Goal: Task Accomplishment & Management: Manage account settings

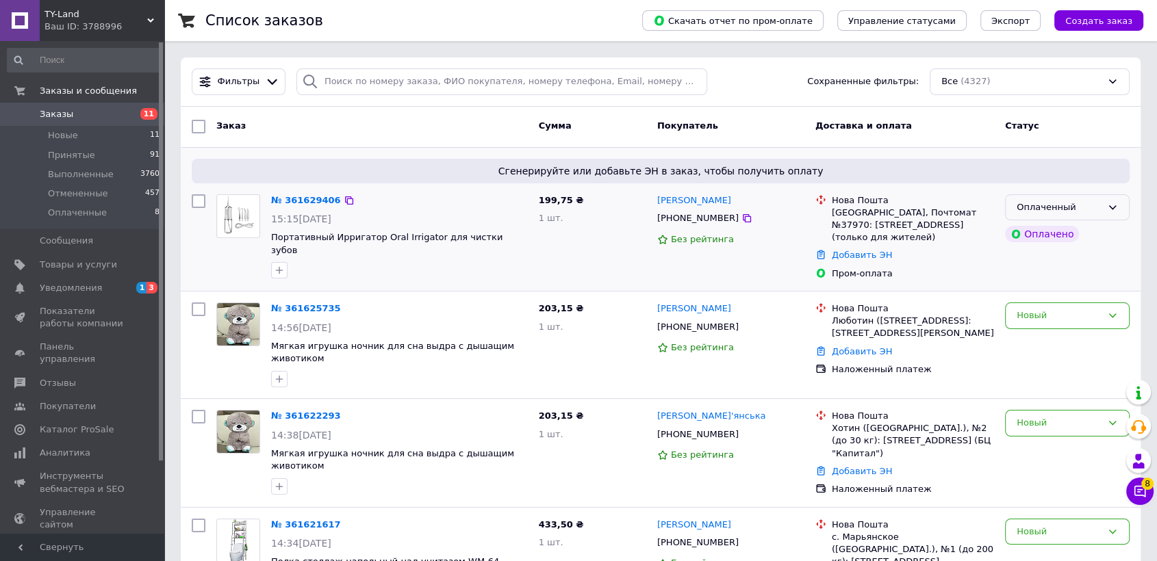
click at [1088, 202] on div "Оплаченный" at bounding box center [1058, 208] width 85 height 14
click at [1094, 231] on li "Принят" at bounding box center [1066, 235] width 123 height 25
click at [1081, 313] on div "Новый" at bounding box center [1058, 316] width 85 height 14
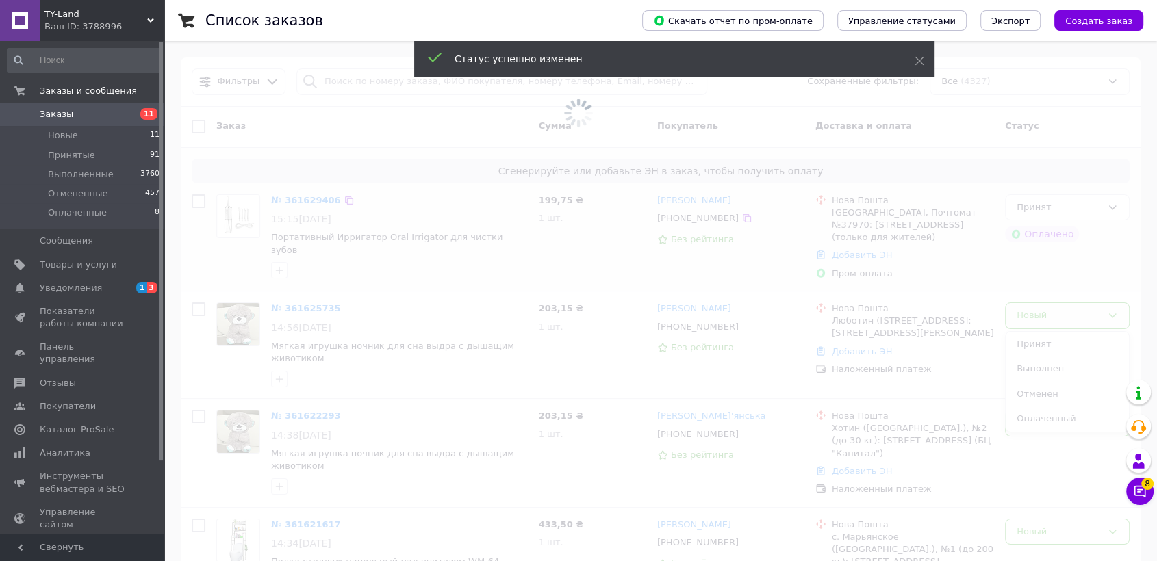
click at [1084, 342] on span at bounding box center [578, 280] width 1157 height 561
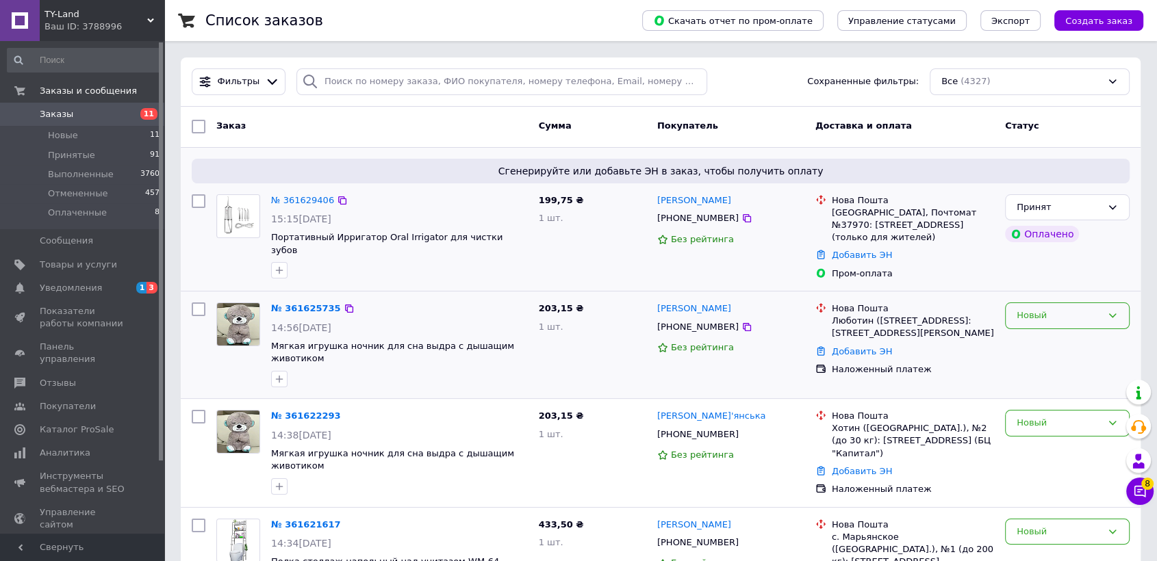
click at [1089, 316] on div "Новый" at bounding box center [1058, 316] width 85 height 14
click at [1093, 346] on li "Принят" at bounding box center [1066, 344] width 123 height 25
click at [1064, 418] on div "Новый" at bounding box center [1058, 423] width 85 height 14
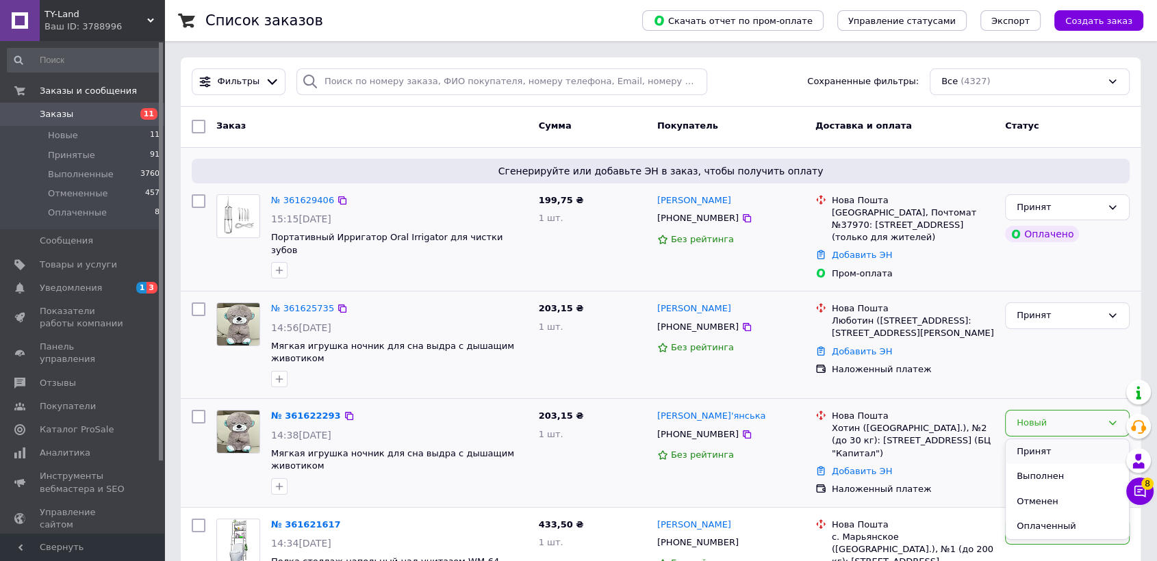
click at [1055, 456] on li "Принят" at bounding box center [1066, 451] width 123 height 25
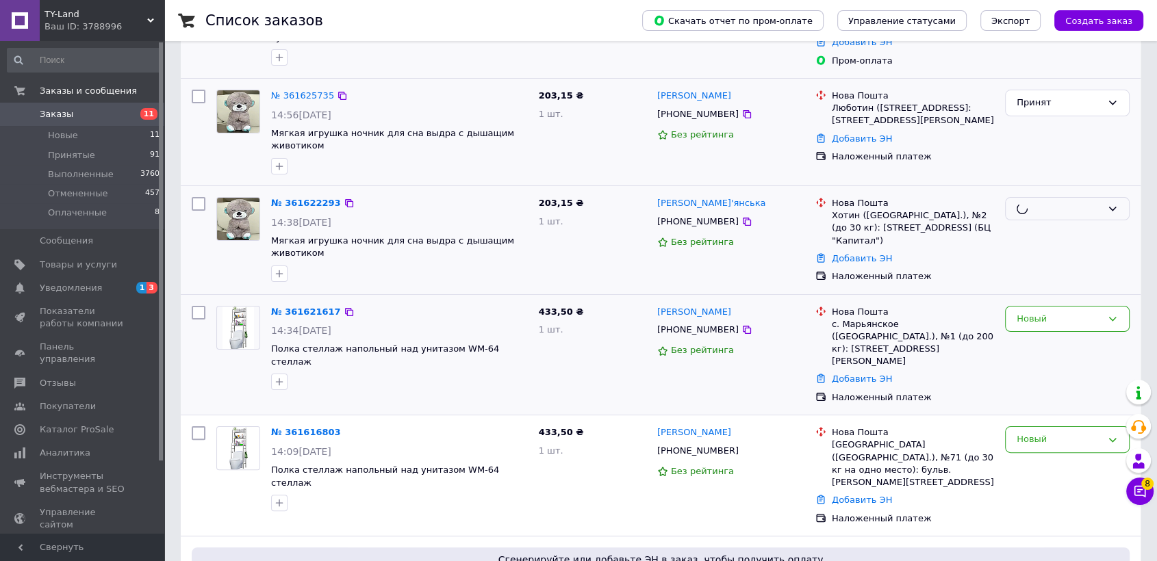
scroll to position [228, 0]
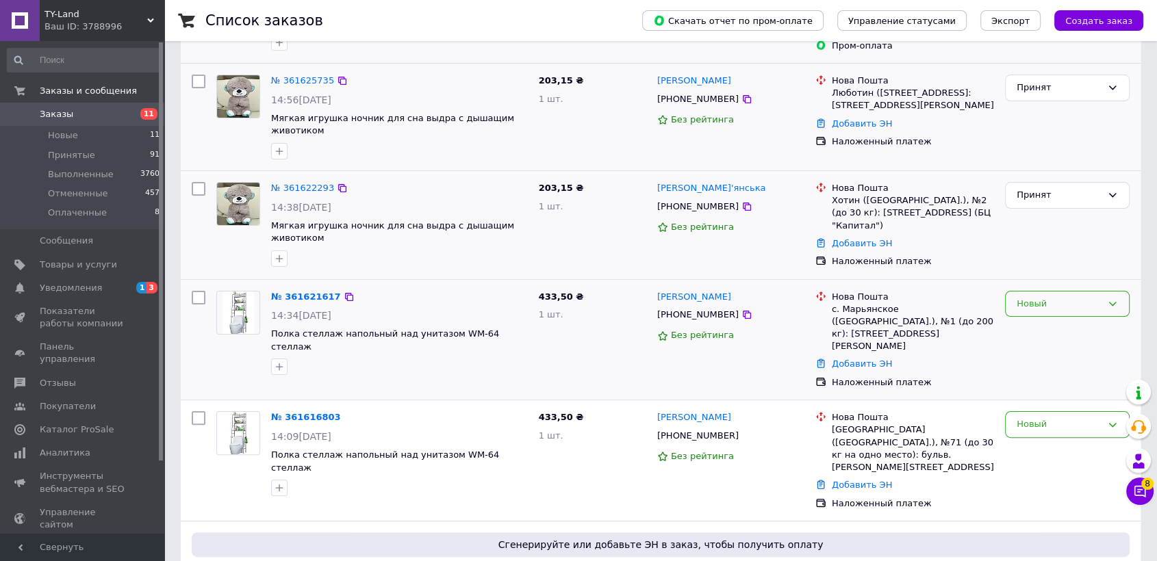
click at [1063, 299] on div "Новый" at bounding box center [1058, 304] width 85 height 14
click at [1055, 331] on li "Принят" at bounding box center [1066, 332] width 123 height 25
click at [1081, 418] on div "Новый" at bounding box center [1058, 425] width 85 height 14
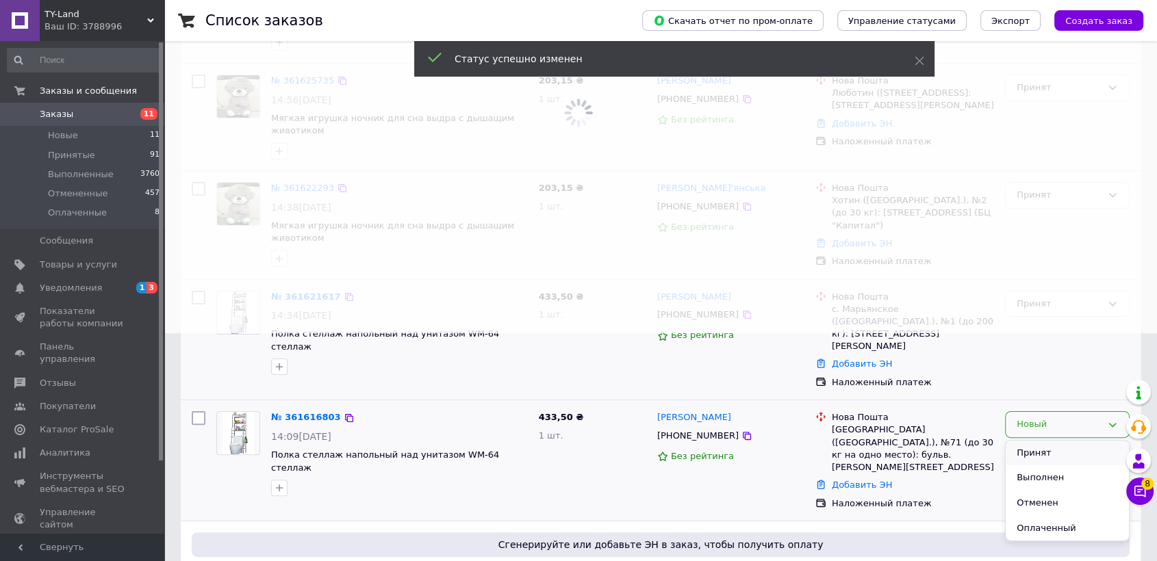
click at [1058, 441] on li "Принят" at bounding box center [1066, 453] width 123 height 25
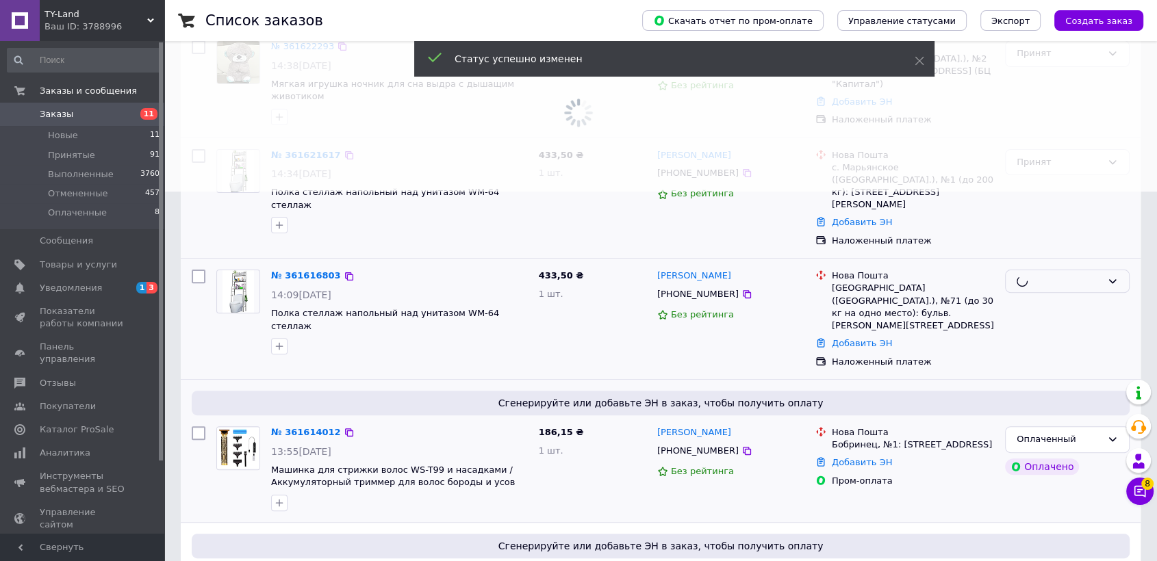
scroll to position [380, 0]
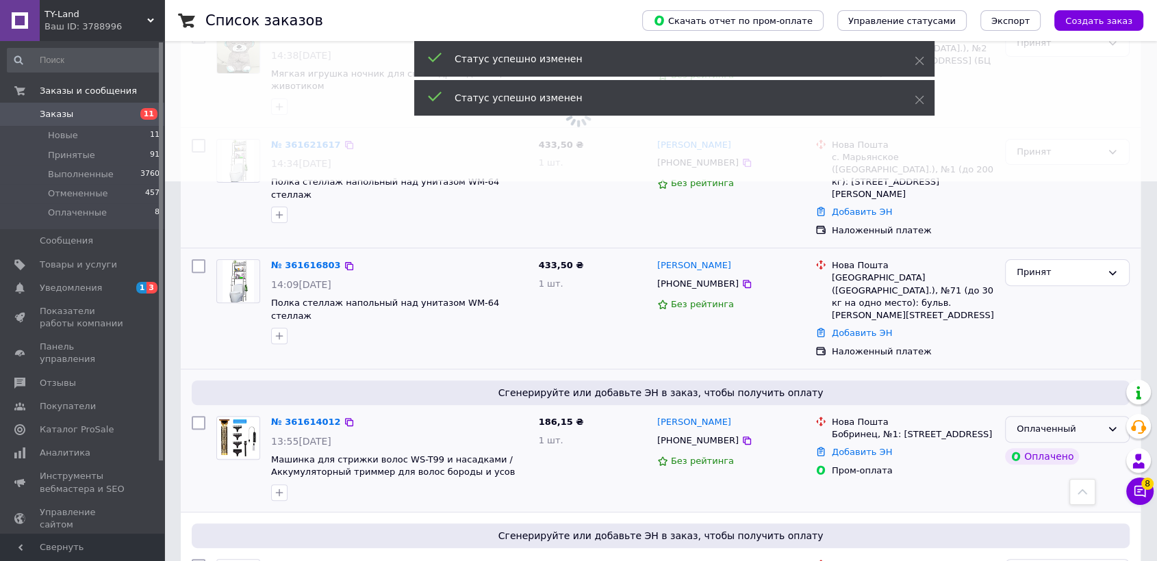
click at [1090, 422] on div "Оплаченный" at bounding box center [1058, 429] width 85 height 14
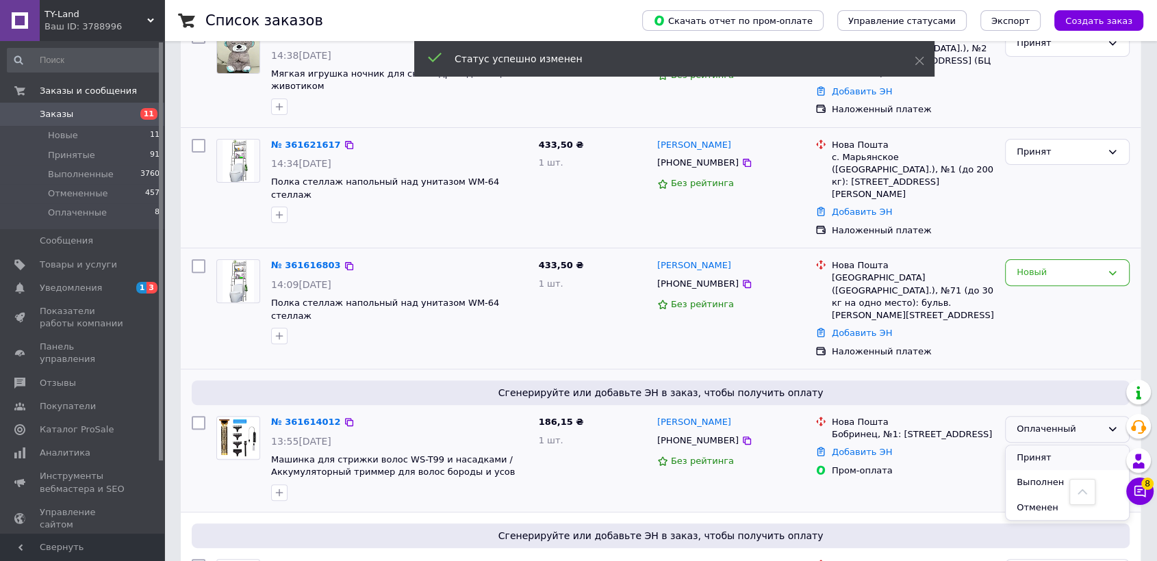
click at [1076, 446] on li "Принят" at bounding box center [1066, 458] width 123 height 25
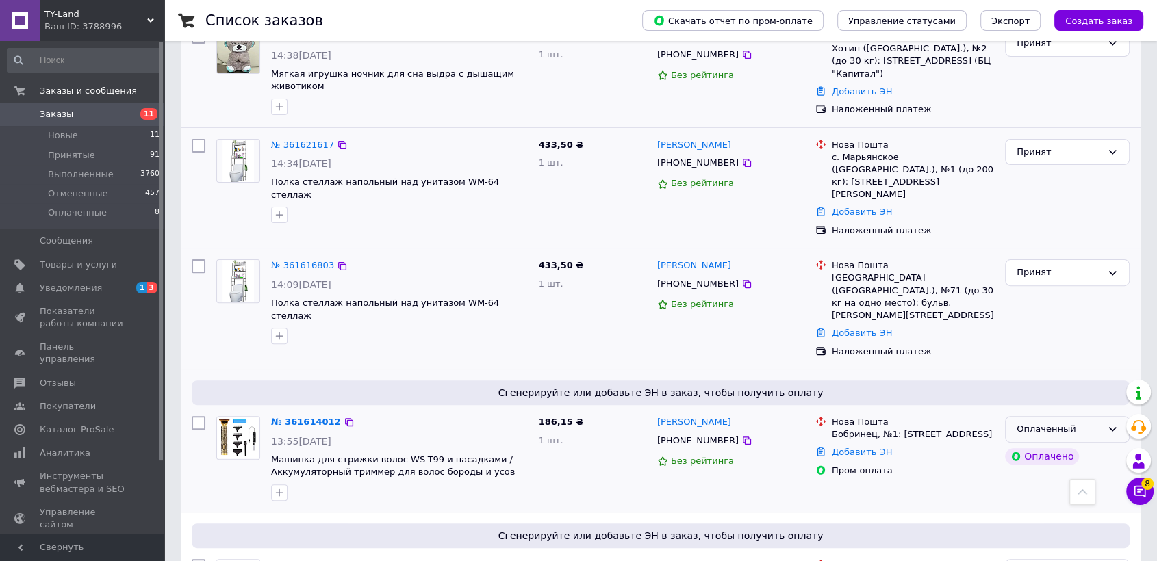
click at [1049, 422] on div "Оплаченный" at bounding box center [1058, 429] width 85 height 14
click at [1044, 446] on li "Принят" at bounding box center [1066, 458] width 123 height 25
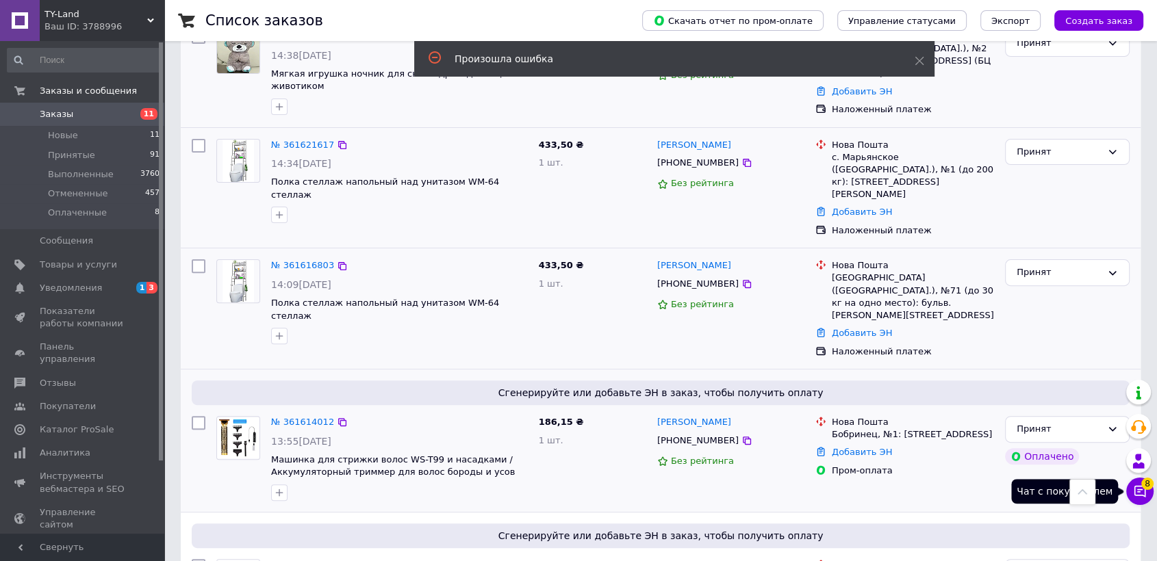
click at [1144, 492] on icon at bounding box center [1140, 492] width 12 height 12
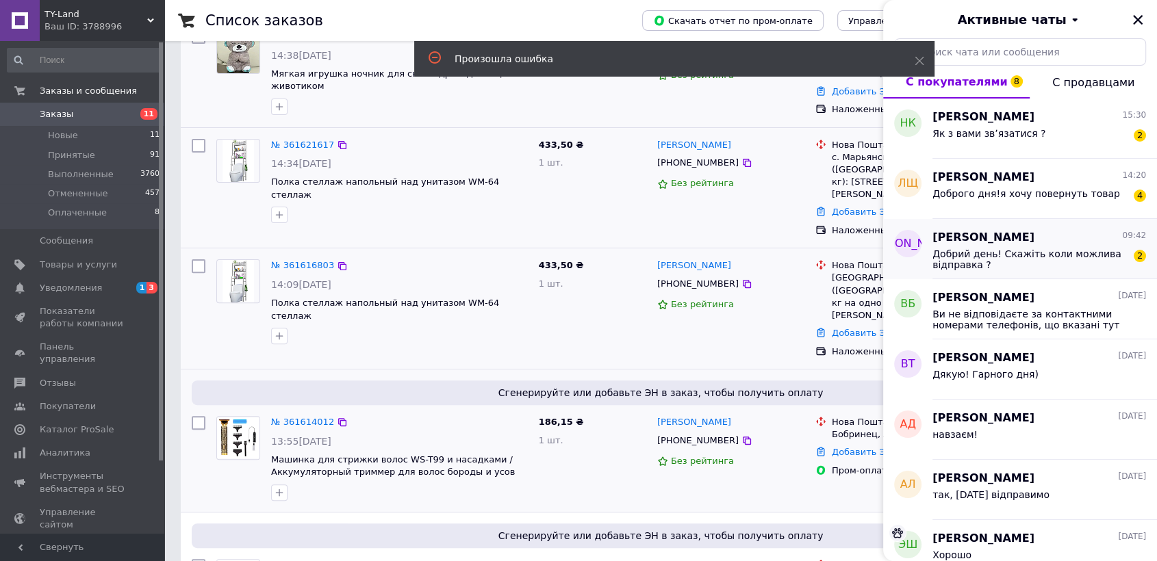
click at [1057, 259] on span "Добрий день! Скажіть коли можлива відправка ?" at bounding box center [1029, 259] width 194 height 22
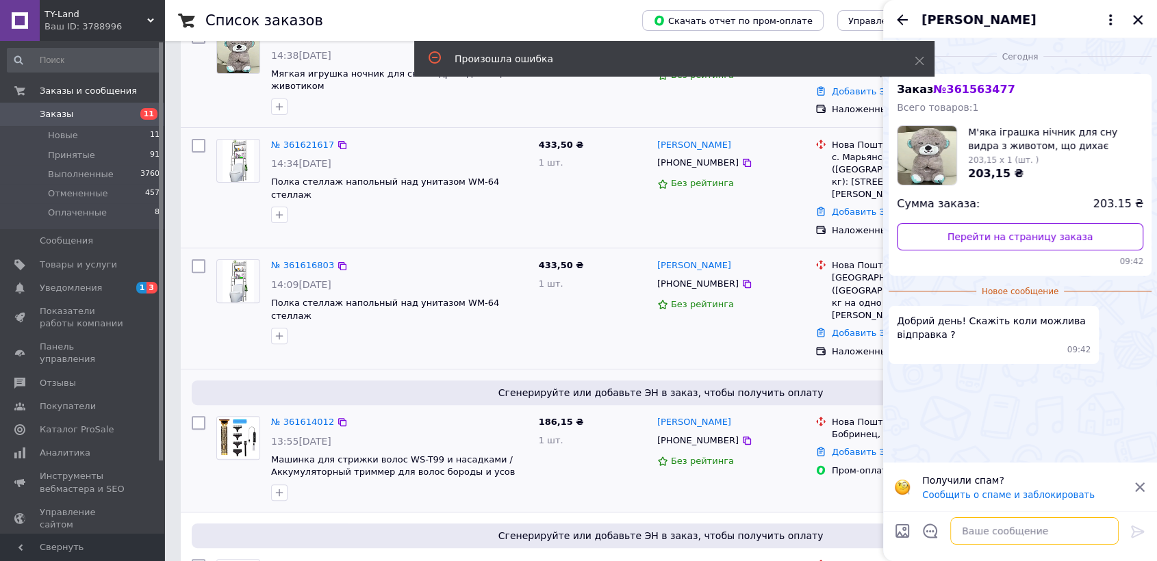
click at [1034, 541] on textarea at bounding box center [1034, 530] width 168 height 27
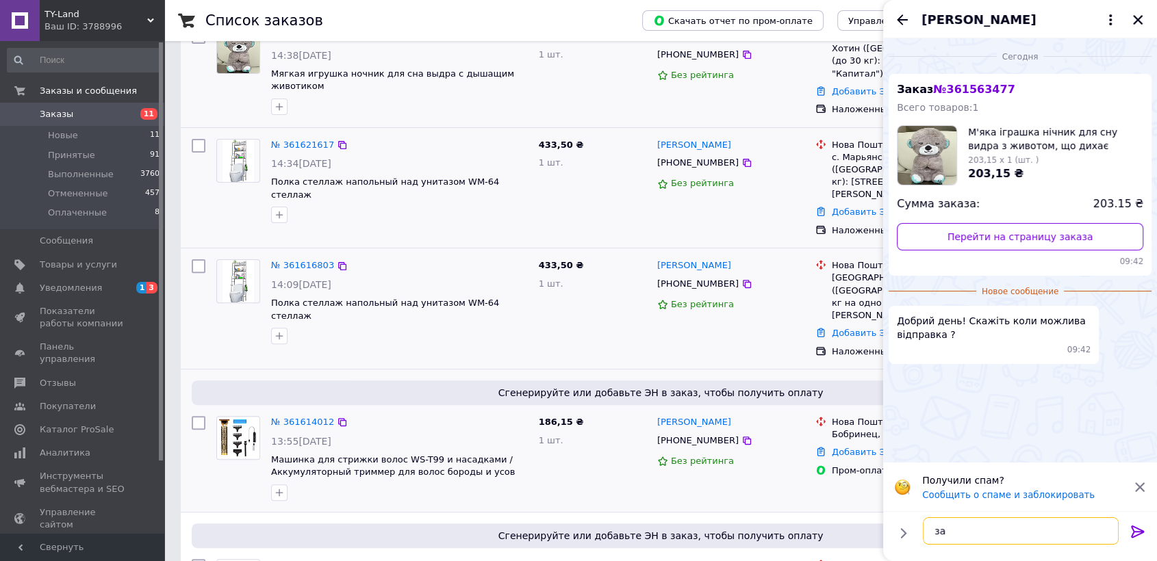
type textarea "з"
type textarea "доброго дня! завтра відправимо"
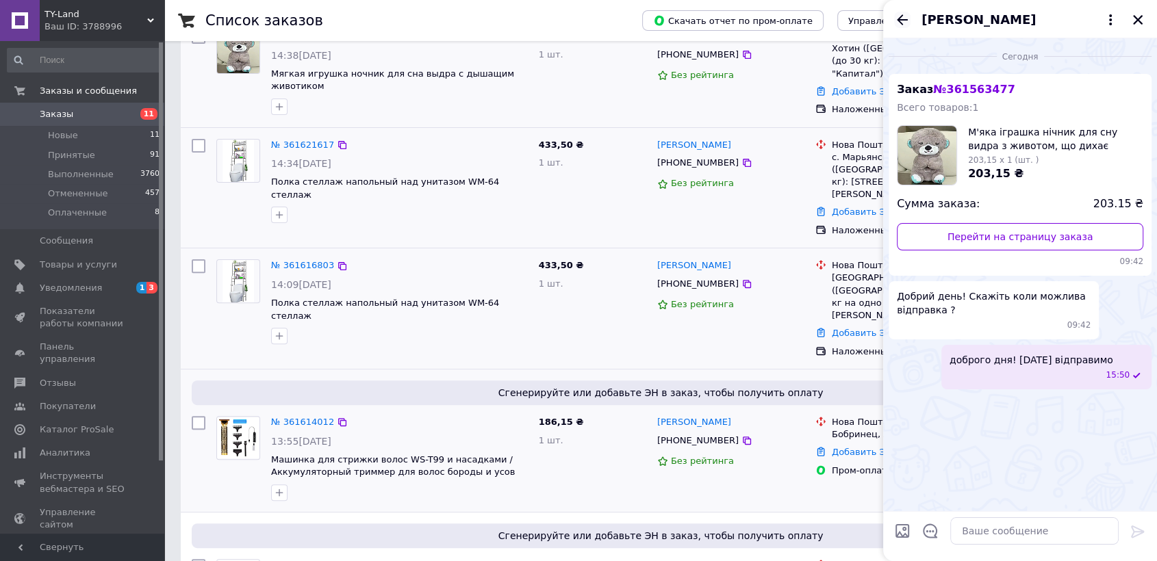
click at [908, 16] on icon "Назад" at bounding box center [902, 20] width 16 height 16
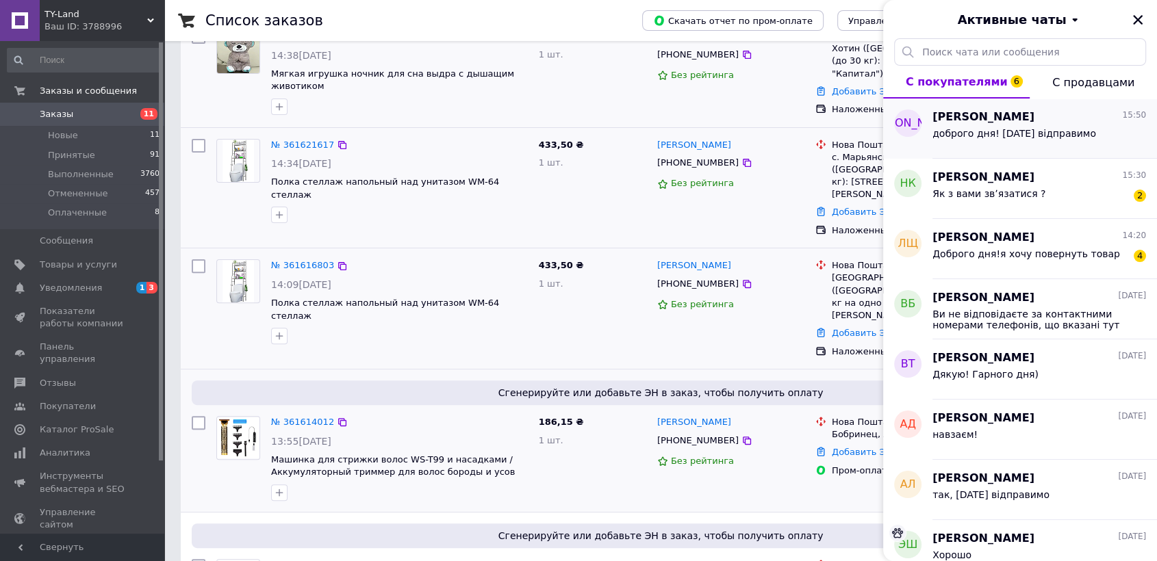
click at [1049, 138] on span "доброго дня! завтра відправимо" at bounding box center [1014, 133] width 164 height 11
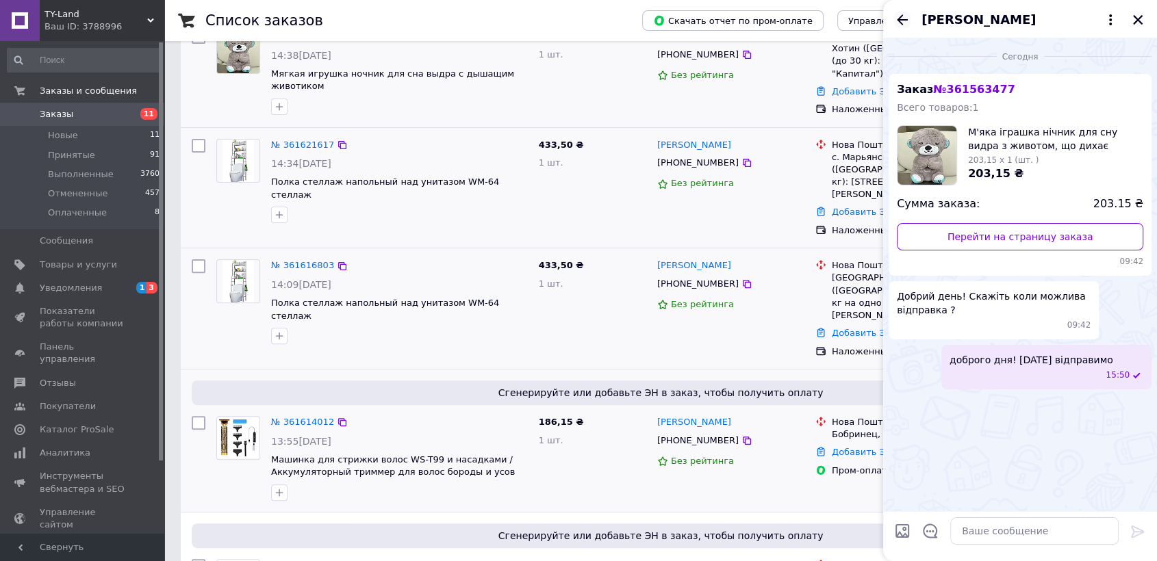
click at [904, 21] on icon "Назад" at bounding box center [902, 20] width 16 height 16
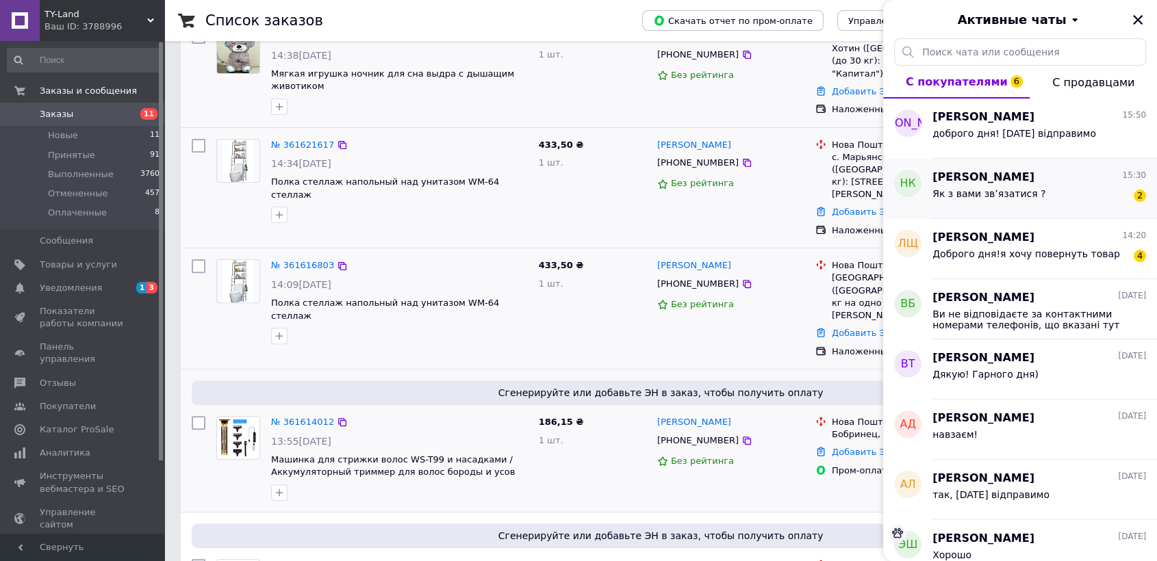
click at [1067, 178] on div "Надежда Кузьменко 15:30" at bounding box center [1039, 178] width 214 height 16
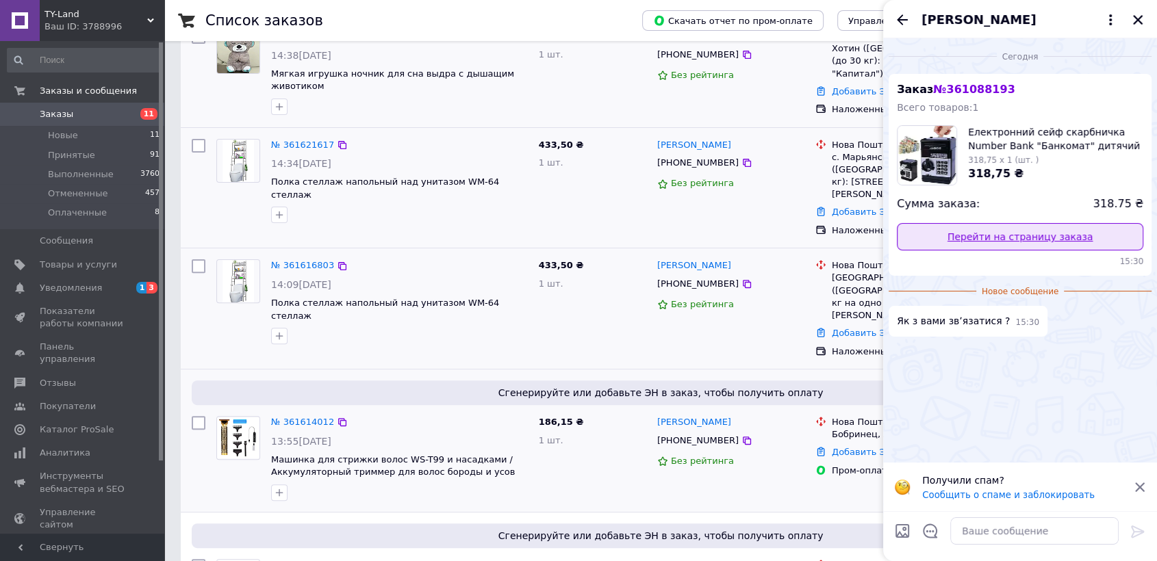
click at [1010, 238] on link "Перейти на страницу заказа" at bounding box center [1020, 236] width 246 height 27
click at [966, 236] on link "Перейти на страницу заказа" at bounding box center [1020, 236] width 246 height 27
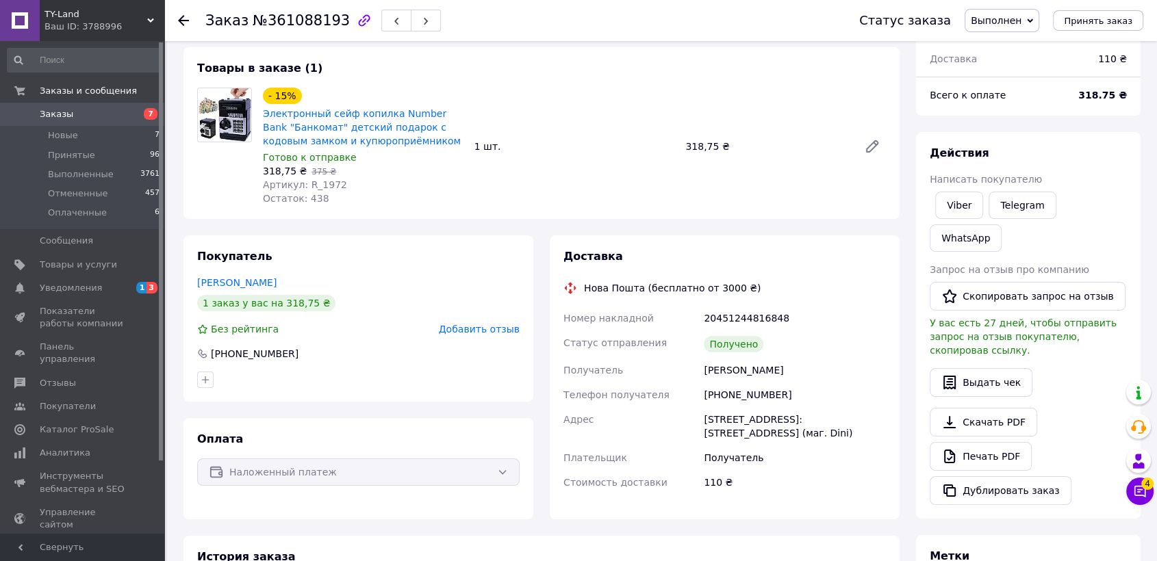
scroll to position [76, 0]
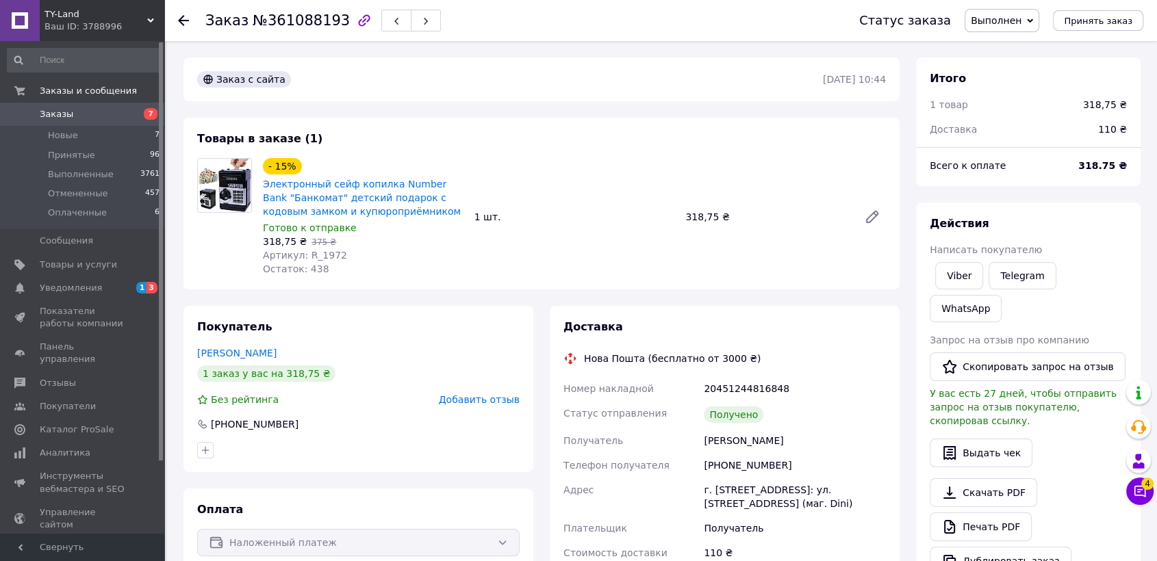
click at [184, 20] on use at bounding box center [183, 20] width 11 height 11
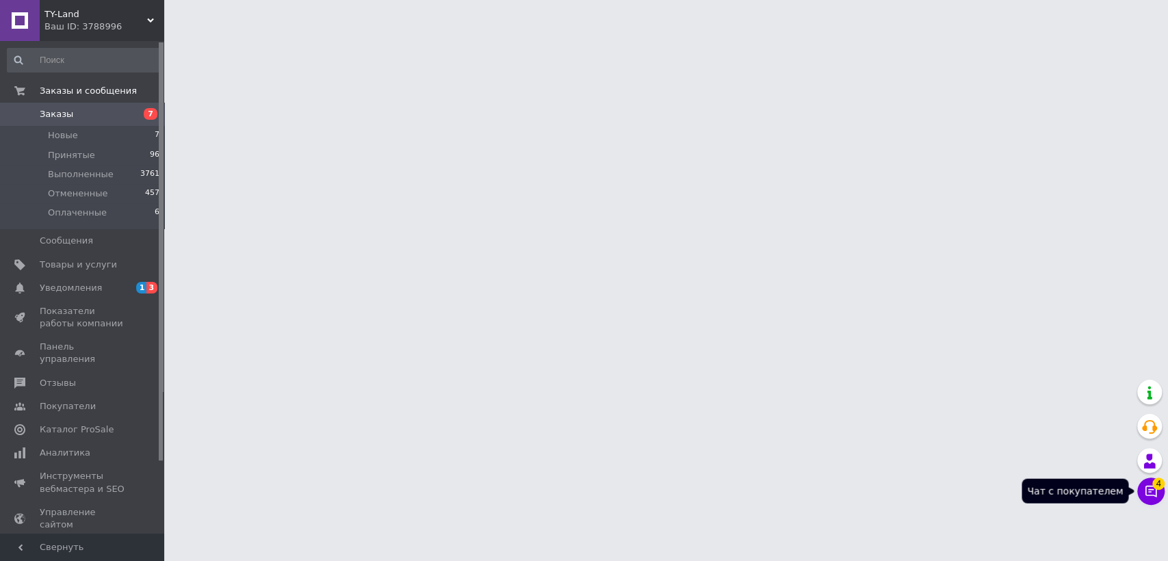
click at [1149, 491] on icon at bounding box center [1152, 492] width 12 height 12
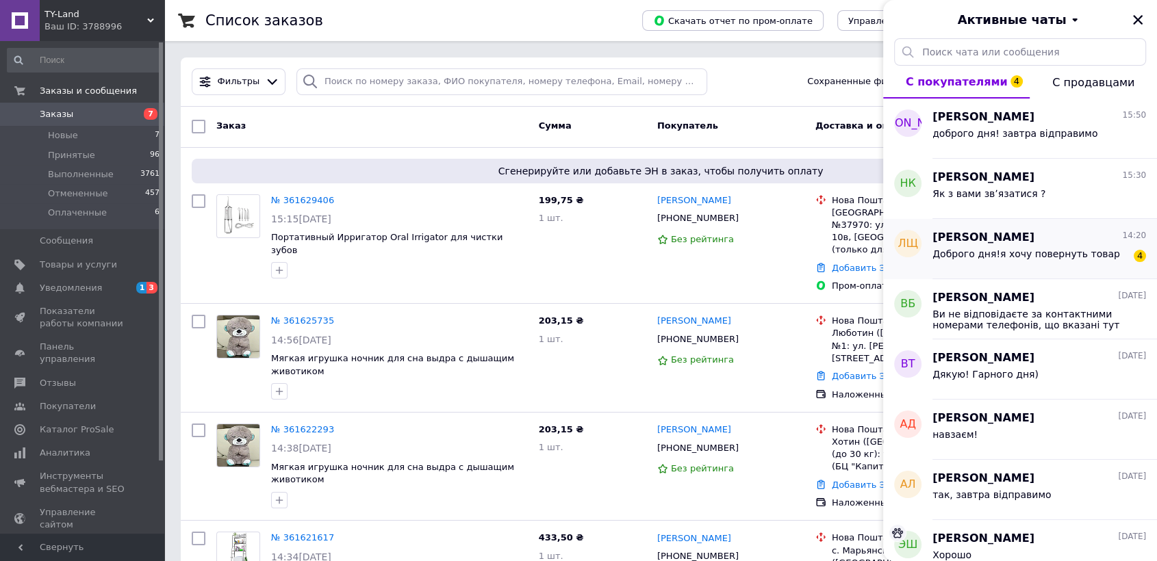
click at [1058, 253] on span "Доброго дня!я хочу повернуть товар" at bounding box center [1026, 253] width 188 height 11
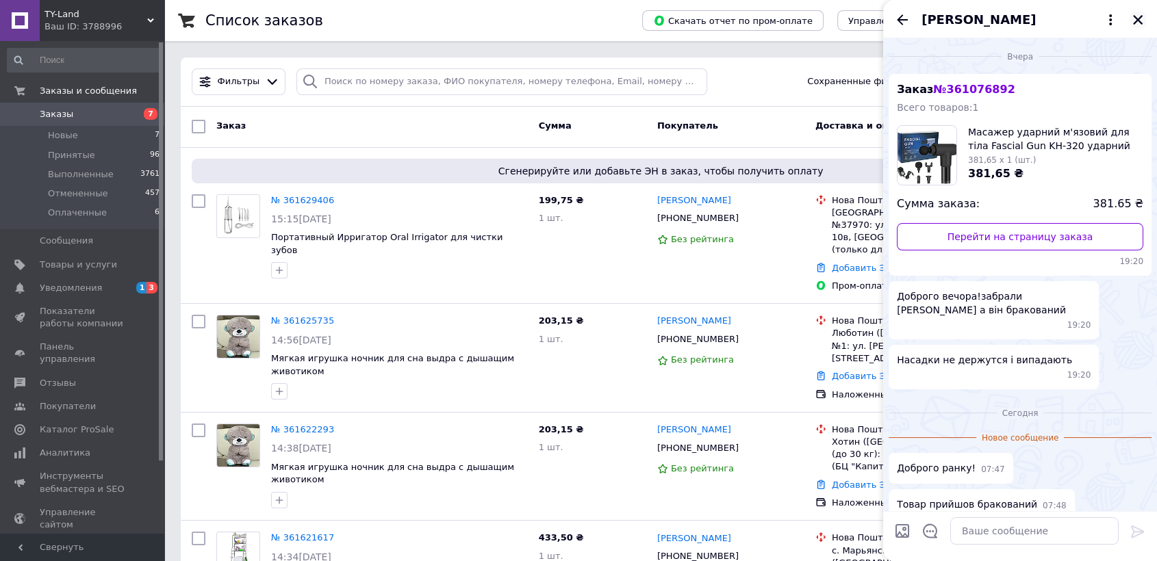
click at [1136, 18] on icon "Закрыть" at bounding box center [1138, 20] width 10 height 10
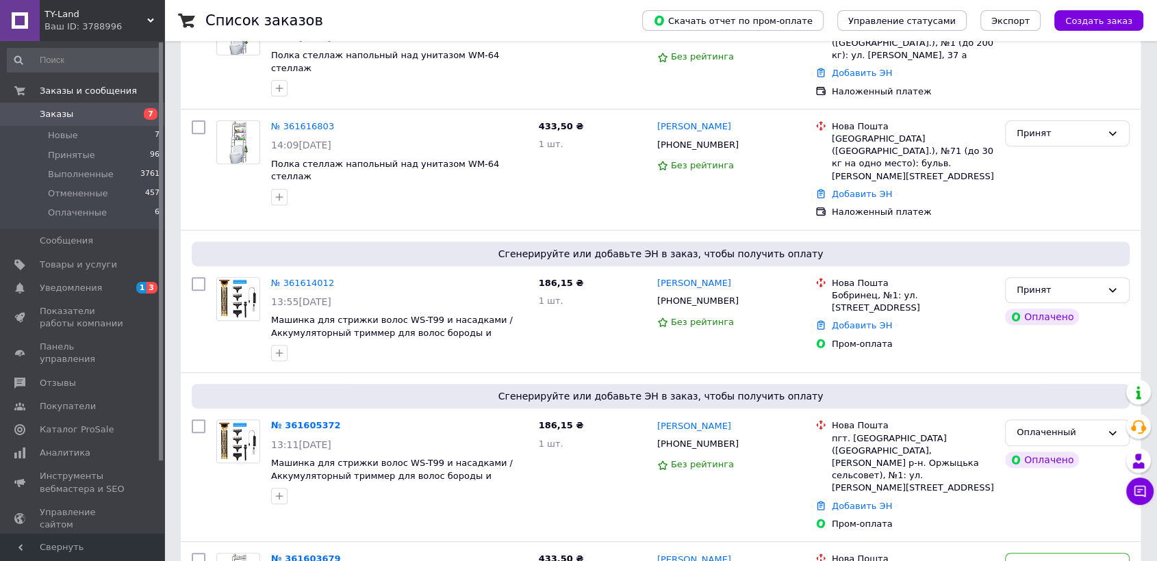
scroll to position [684, 0]
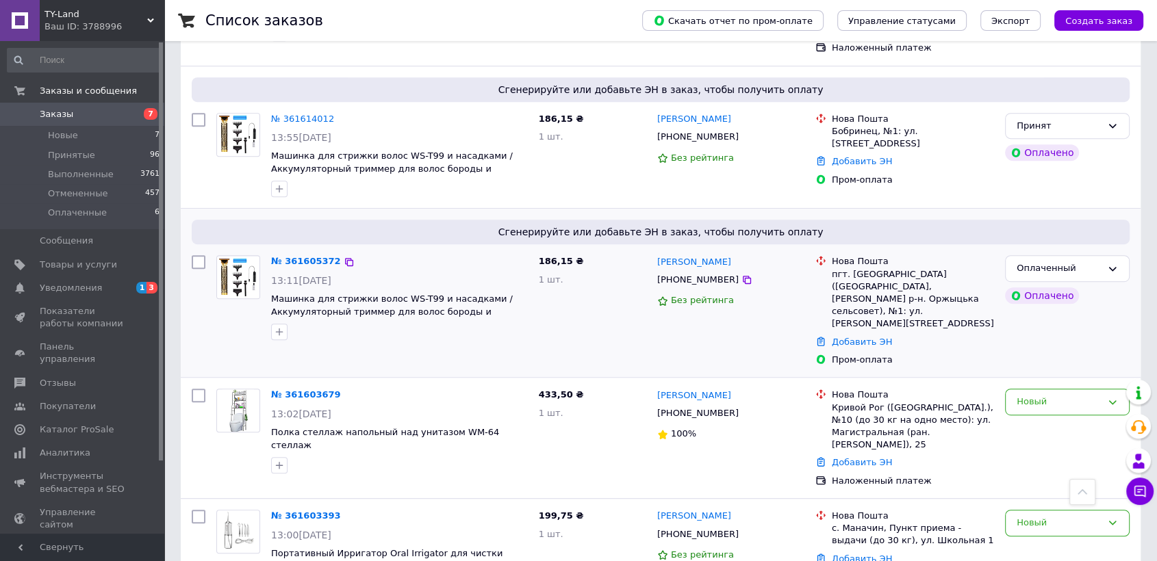
click at [1132, 250] on div "Оплаченный Оплачено" at bounding box center [1067, 311] width 136 height 122
click at [1122, 255] on div "Оплаченный" at bounding box center [1067, 268] width 125 height 27
click at [1099, 285] on li "Принят" at bounding box center [1066, 297] width 123 height 25
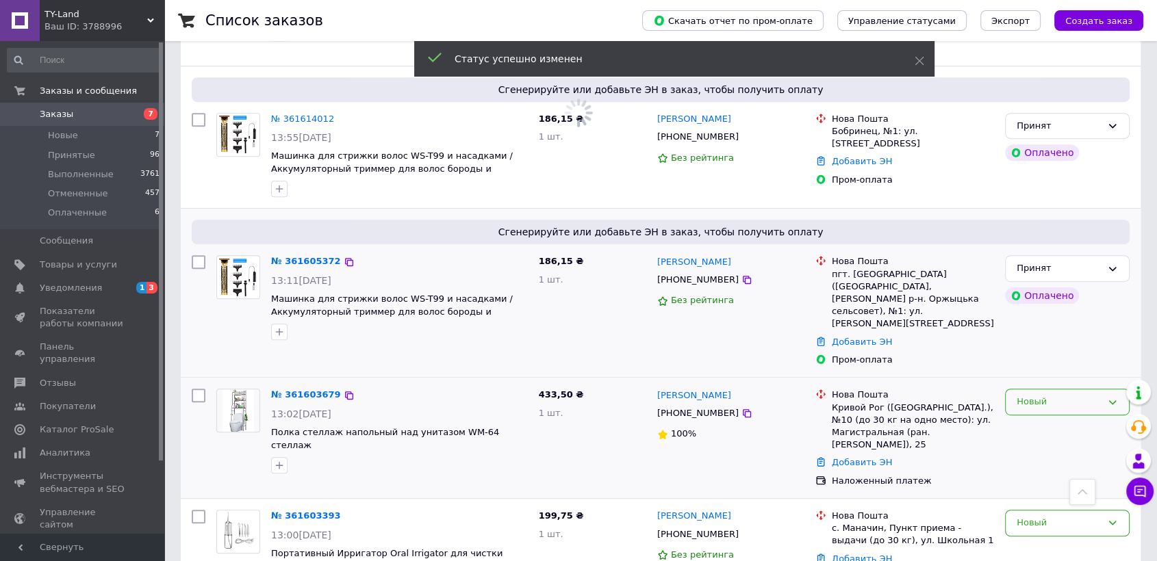
click at [1099, 395] on div "Новый" at bounding box center [1058, 402] width 85 height 14
click at [1092, 418] on li "Принят" at bounding box center [1066, 430] width 123 height 25
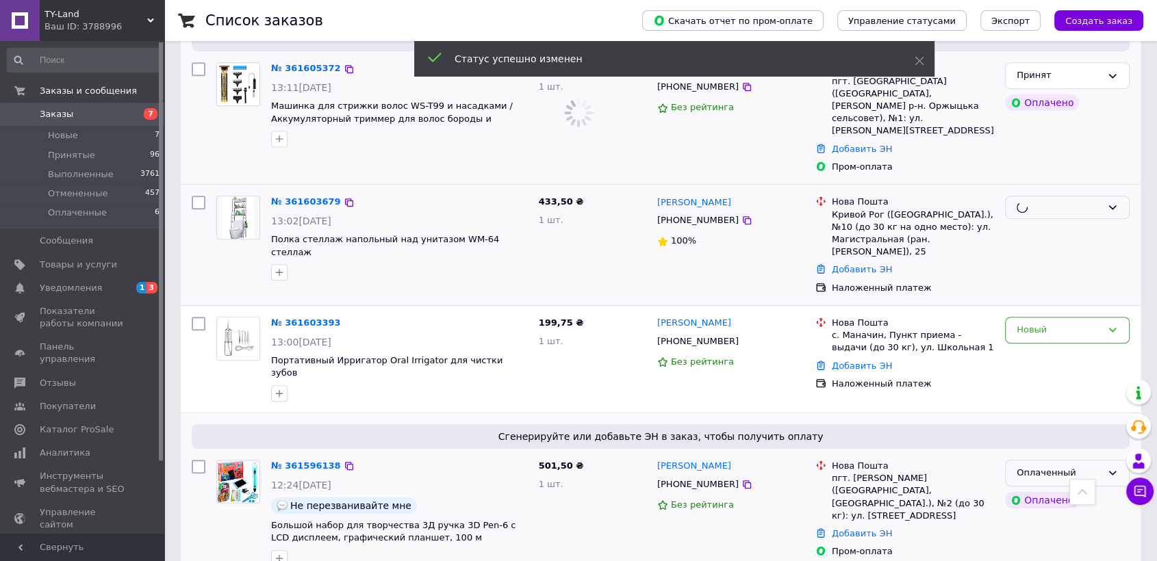
scroll to position [912, 0]
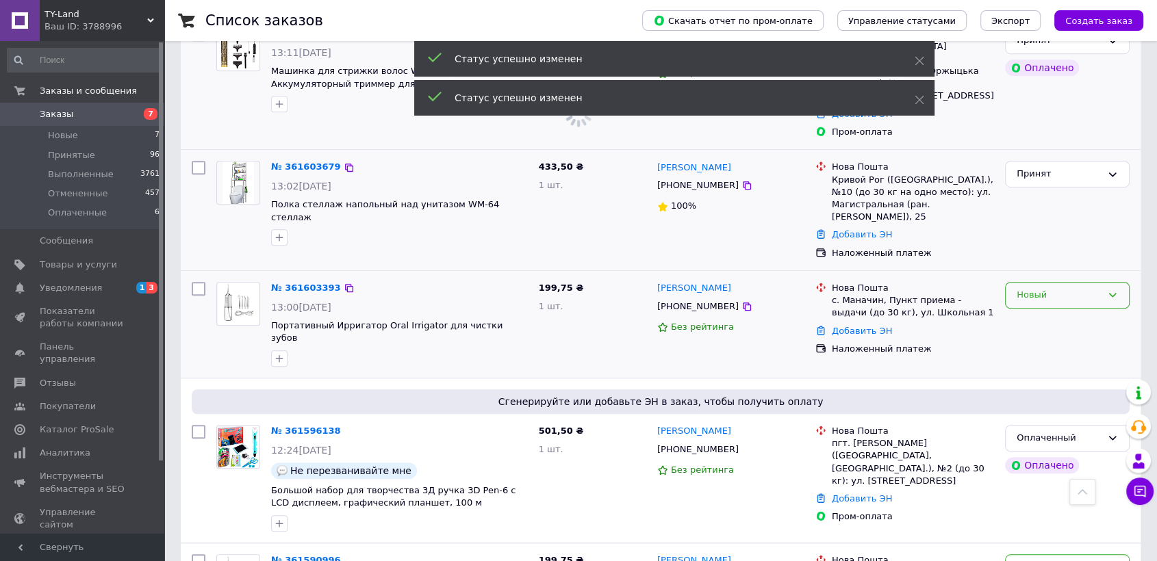
click at [1090, 288] on div "Новый" at bounding box center [1058, 295] width 85 height 14
click at [1084, 311] on li "Принят" at bounding box center [1066, 323] width 123 height 25
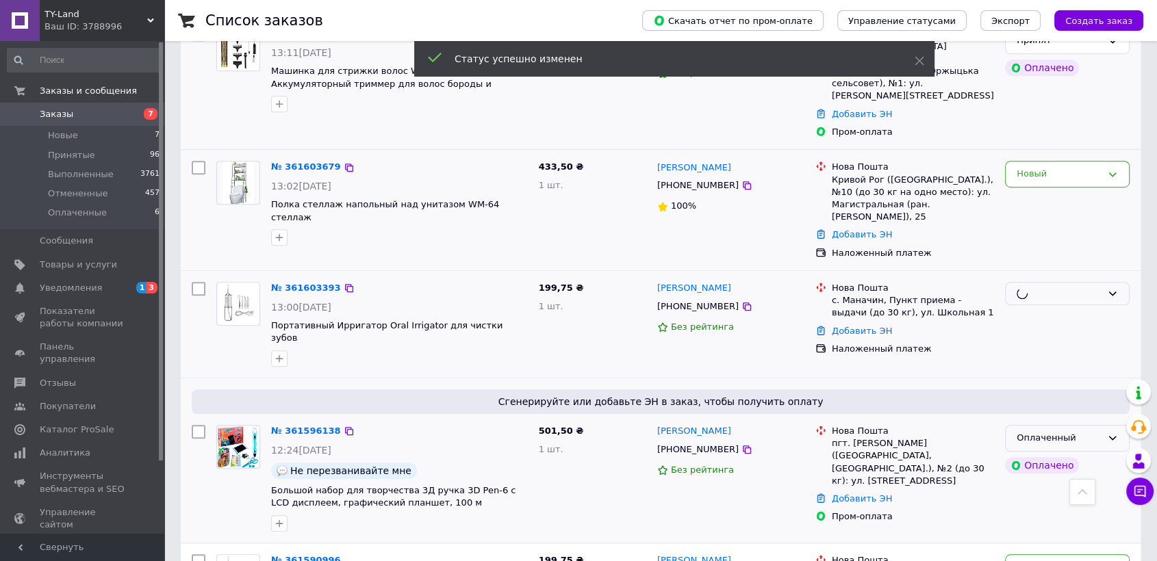
click at [1096, 431] on div "Оплаченный" at bounding box center [1058, 438] width 85 height 14
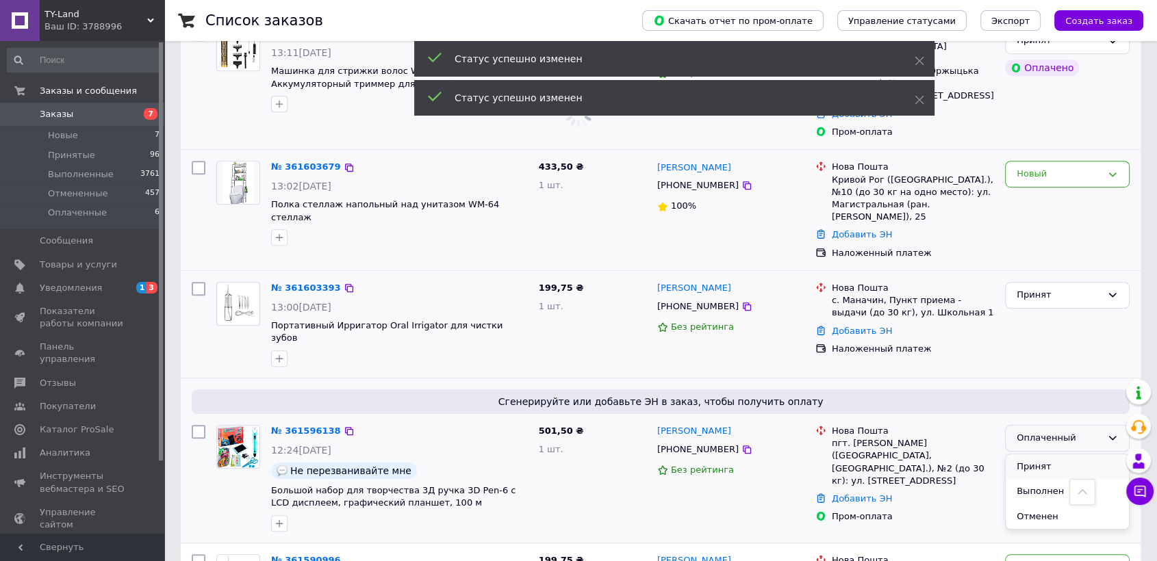
click at [1084, 454] on li "Принят" at bounding box center [1066, 466] width 123 height 25
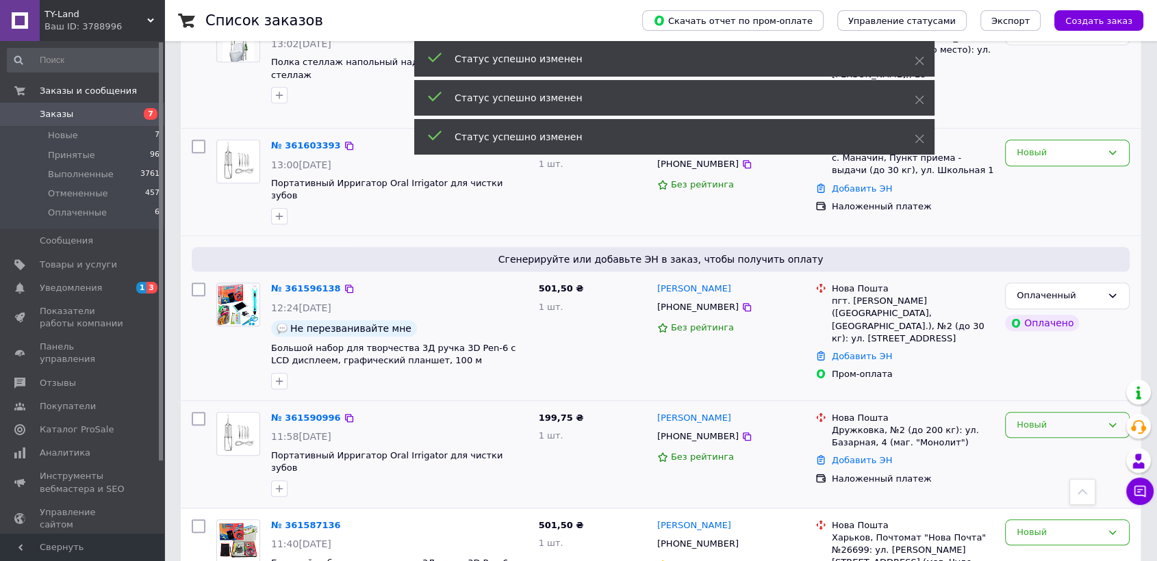
scroll to position [1064, 0]
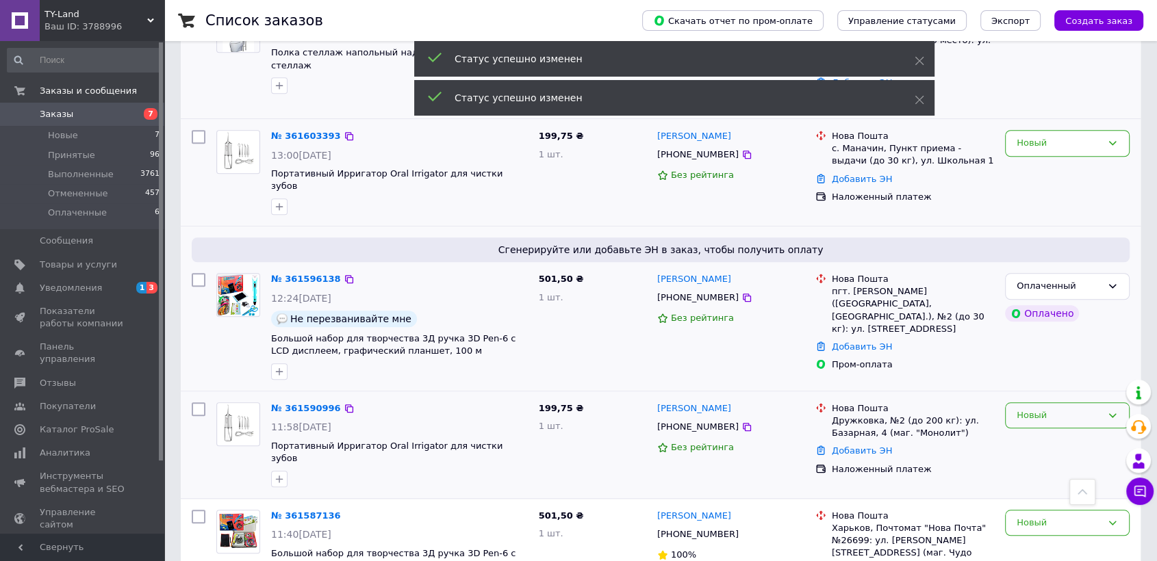
click at [1053, 402] on div "Новый" at bounding box center [1067, 415] width 125 height 27
click at [1061, 431] on li "Принят" at bounding box center [1066, 443] width 123 height 25
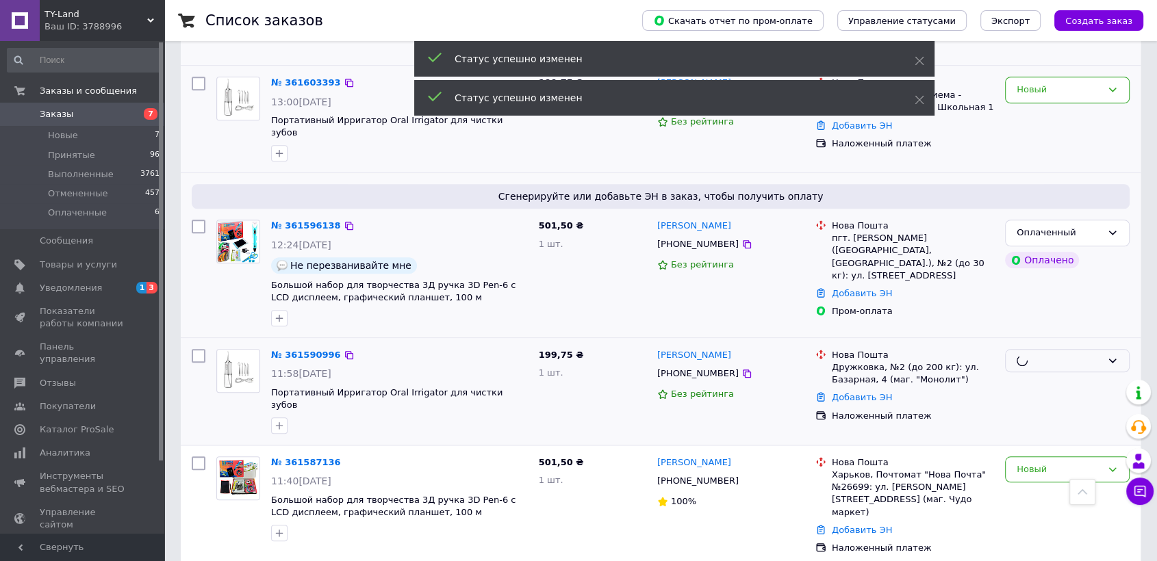
scroll to position [1292, 0]
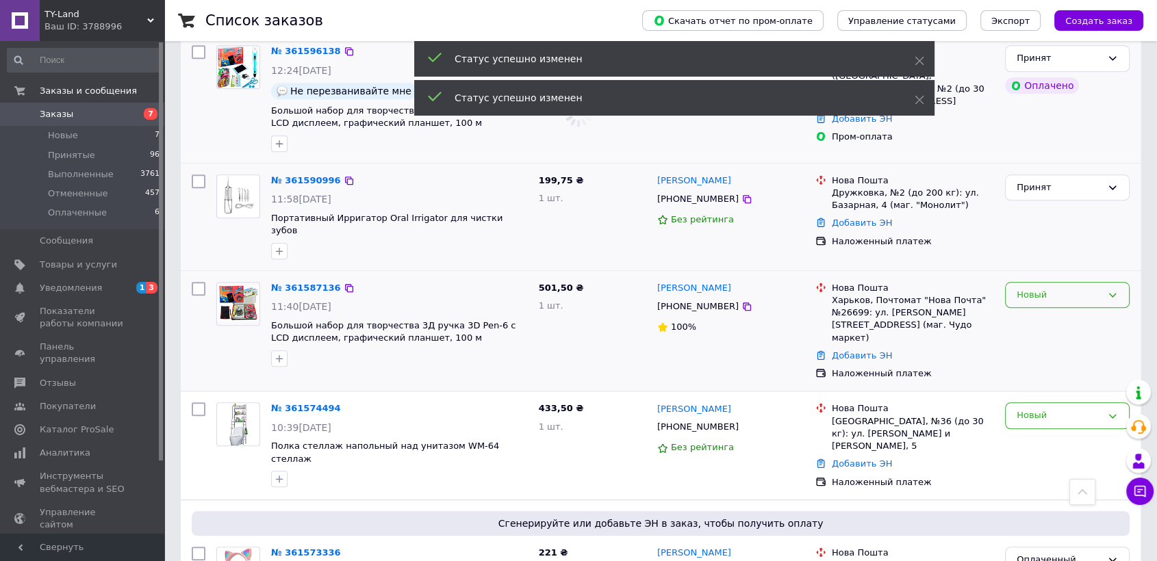
click at [1057, 288] on div "Новый" at bounding box center [1058, 295] width 85 height 14
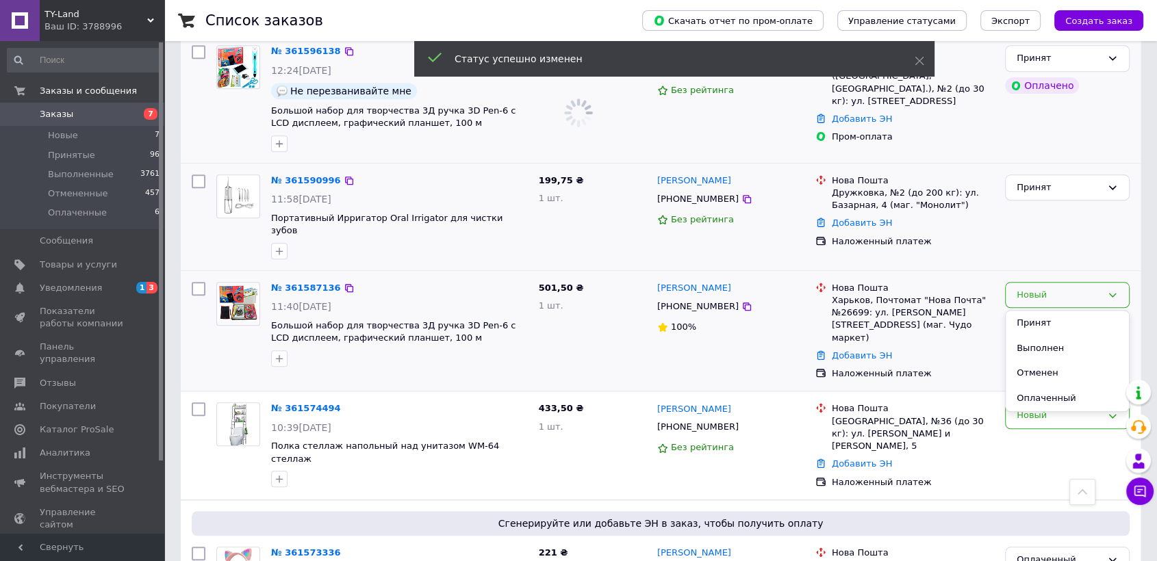
click at [1053, 311] on li "Принят" at bounding box center [1066, 323] width 123 height 25
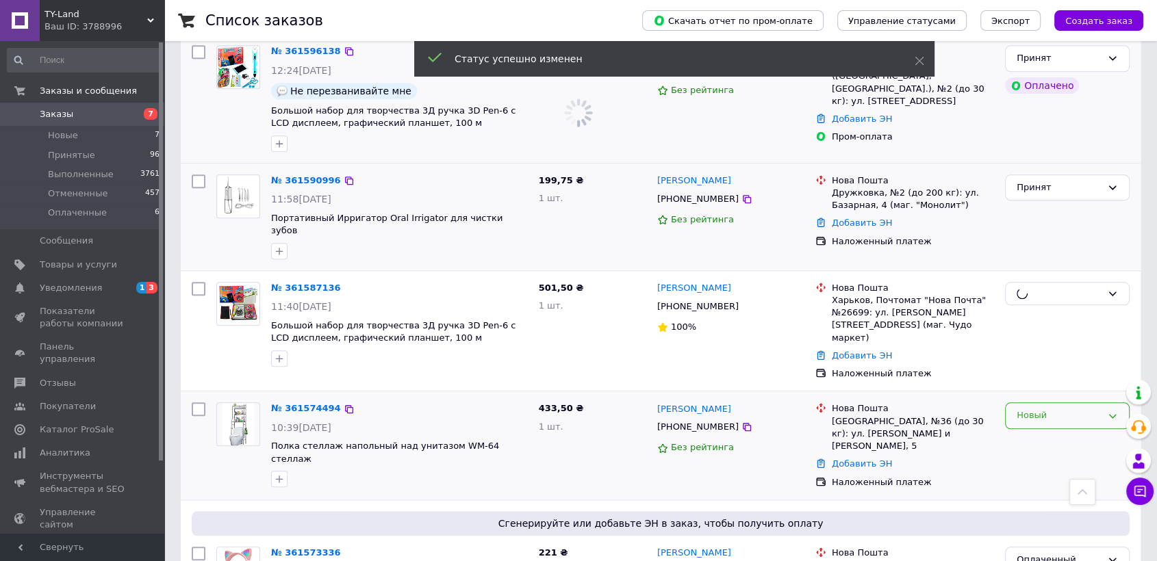
click at [1050, 409] on div "Новый" at bounding box center [1058, 416] width 85 height 14
click at [1047, 432] on li "Принят" at bounding box center [1066, 444] width 123 height 25
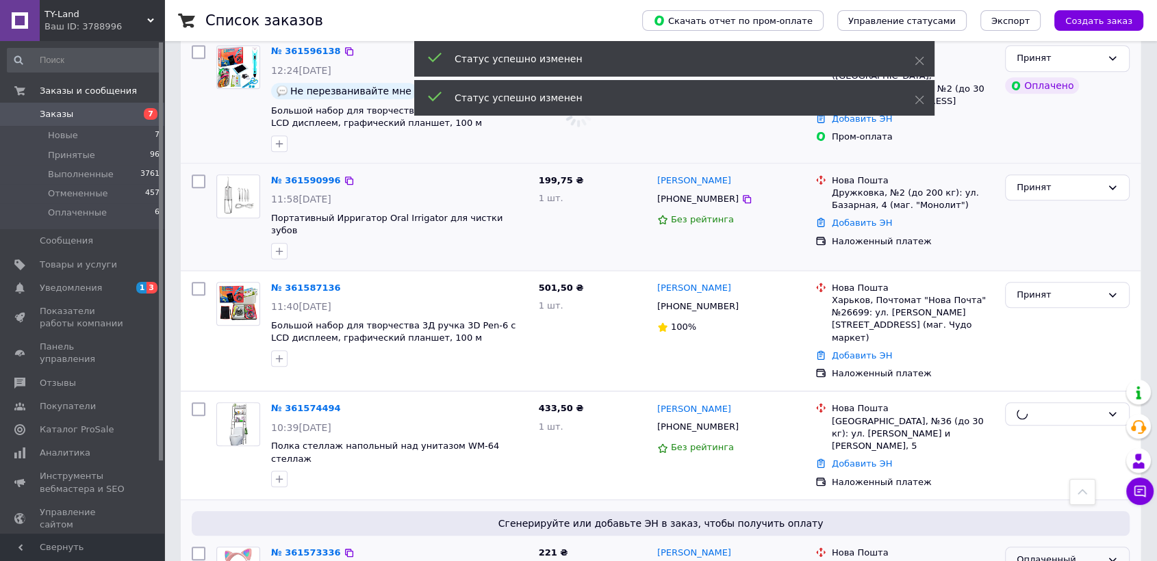
click at [1070, 553] on div "Оплаченный" at bounding box center [1058, 560] width 85 height 14
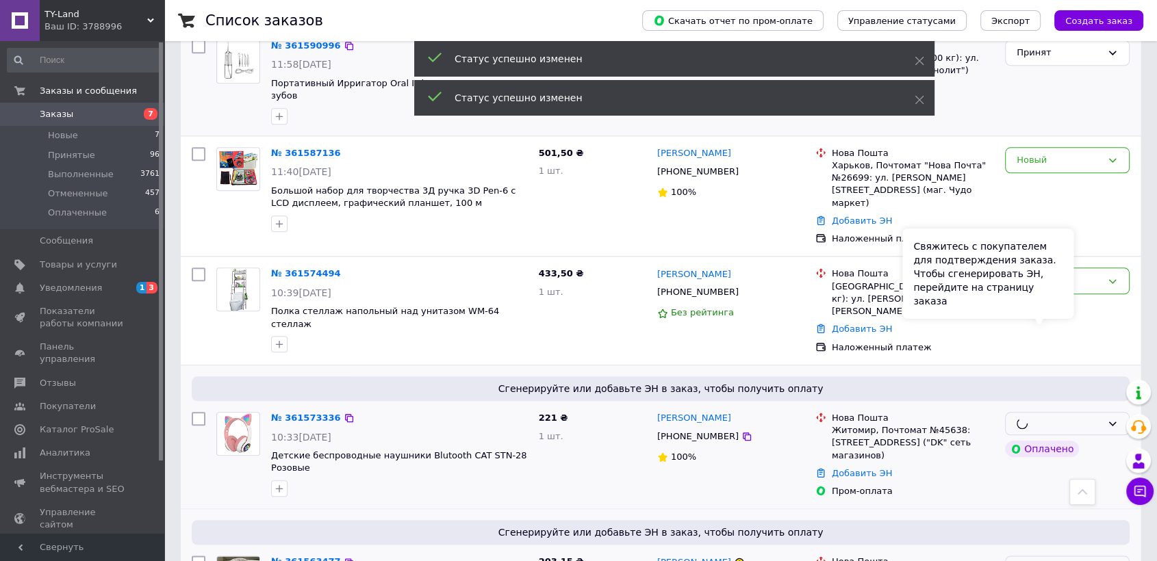
scroll to position [1521, 0]
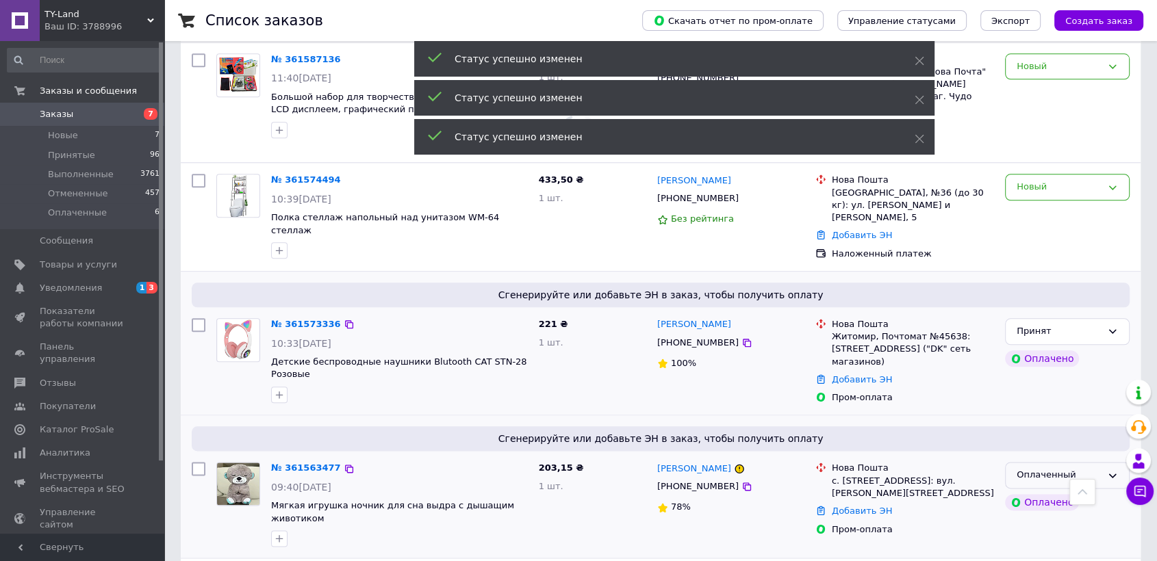
click at [1058, 468] on div "Оплаченный" at bounding box center [1058, 475] width 85 height 14
click at [1055, 491] on li "Принят" at bounding box center [1066, 503] width 123 height 25
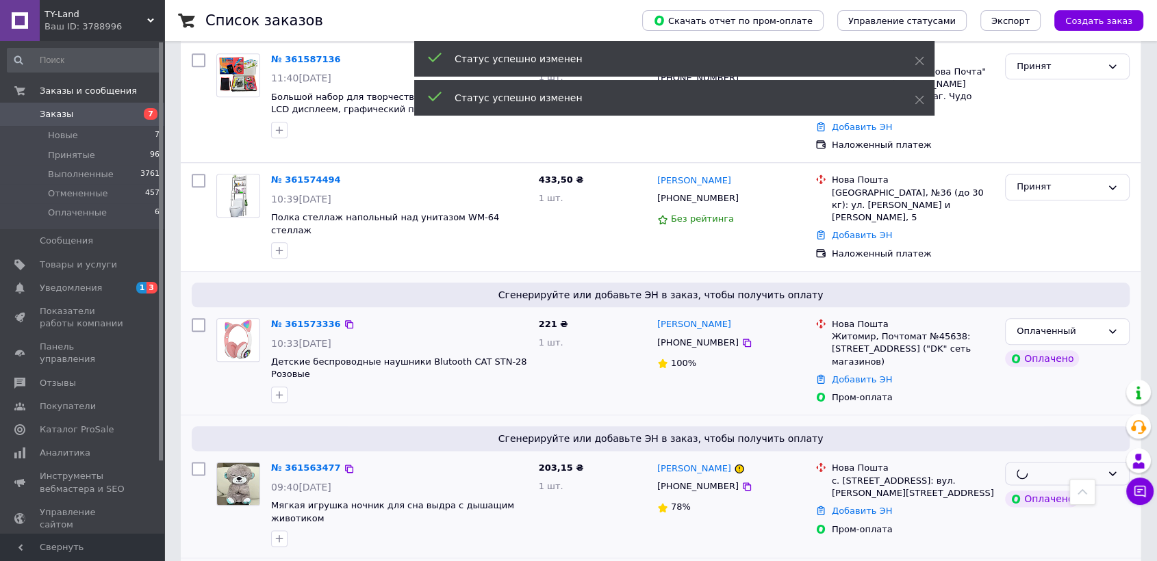
scroll to position [1749, 0]
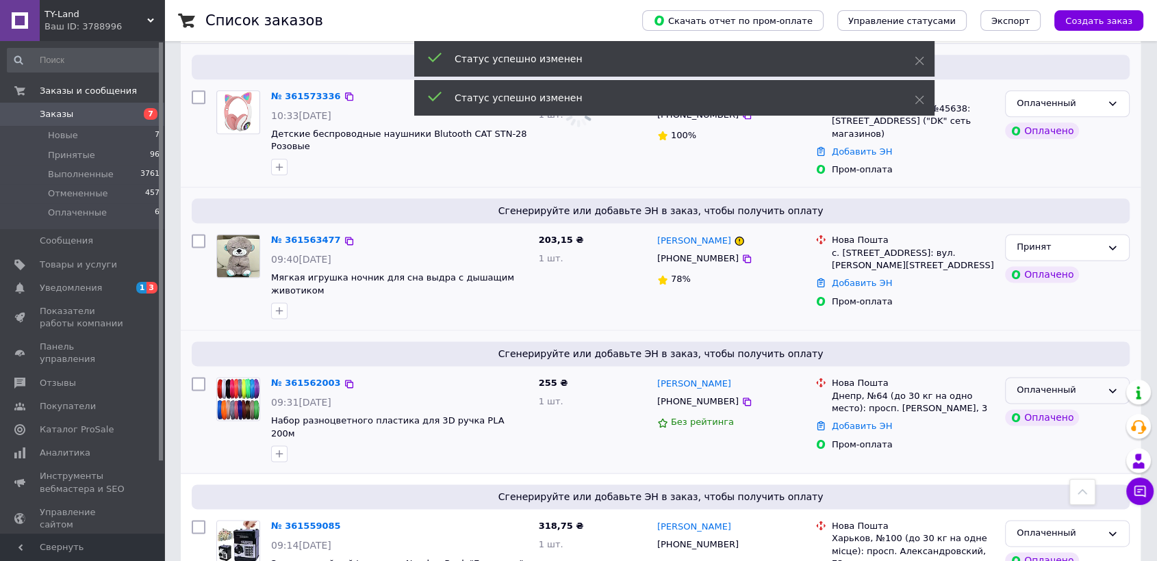
click at [1086, 383] on div "Оплаченный" at bounding box center [1058, 390] width 85 height 14
click at [1073, 407] on li "Принят" at bounding box center [1066, 419] width 123 height 25
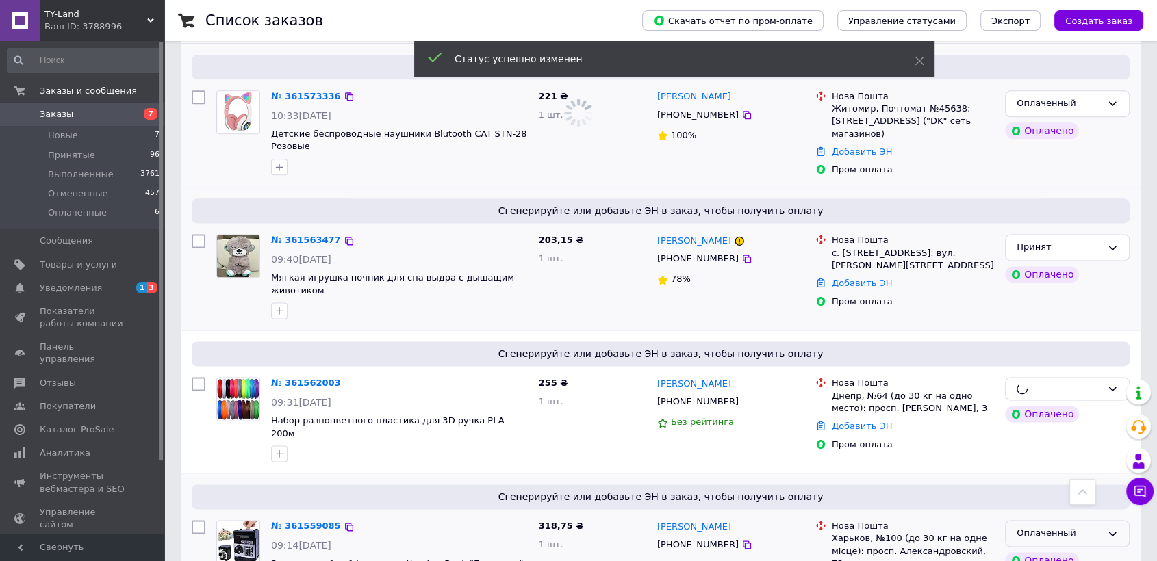
click at [1056, 526] on div "Оплаченный" at bounding box center [1058, 533] width 85 height 14
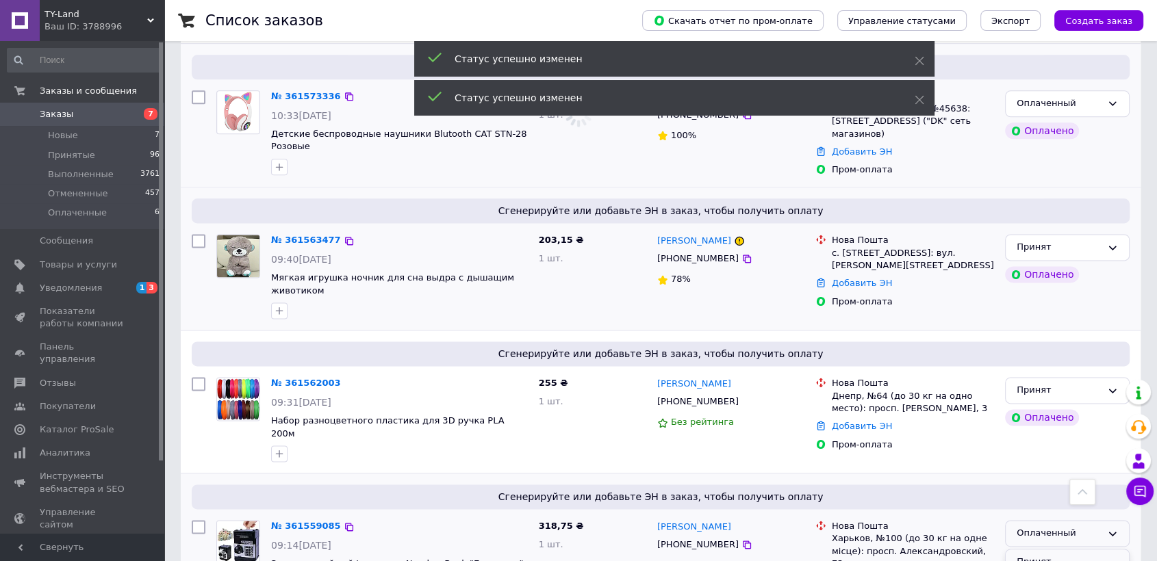
click at [1055, 550] on li "Принят" at bounding box center [1066, 562] width 123 height 25
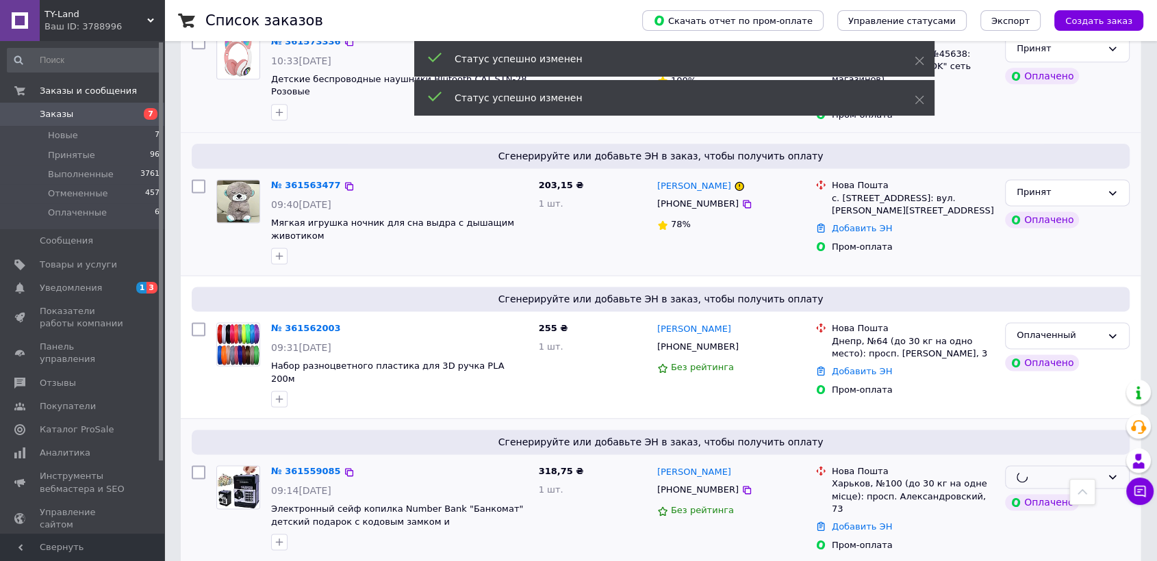
scroll to position [2053, 0]
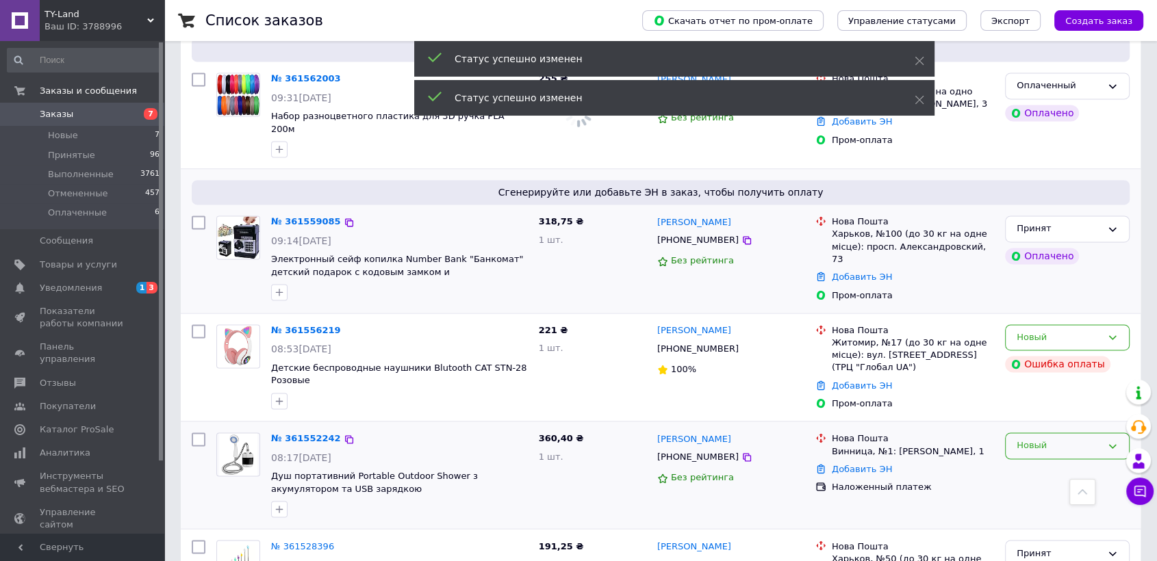
click at [1046, 433] on div "Новый" at bounding box center [1067, 446] width 125 height 27
click at [1038, 462] on li "Принят" at bounding box center [1066, 474] width 123 height 25
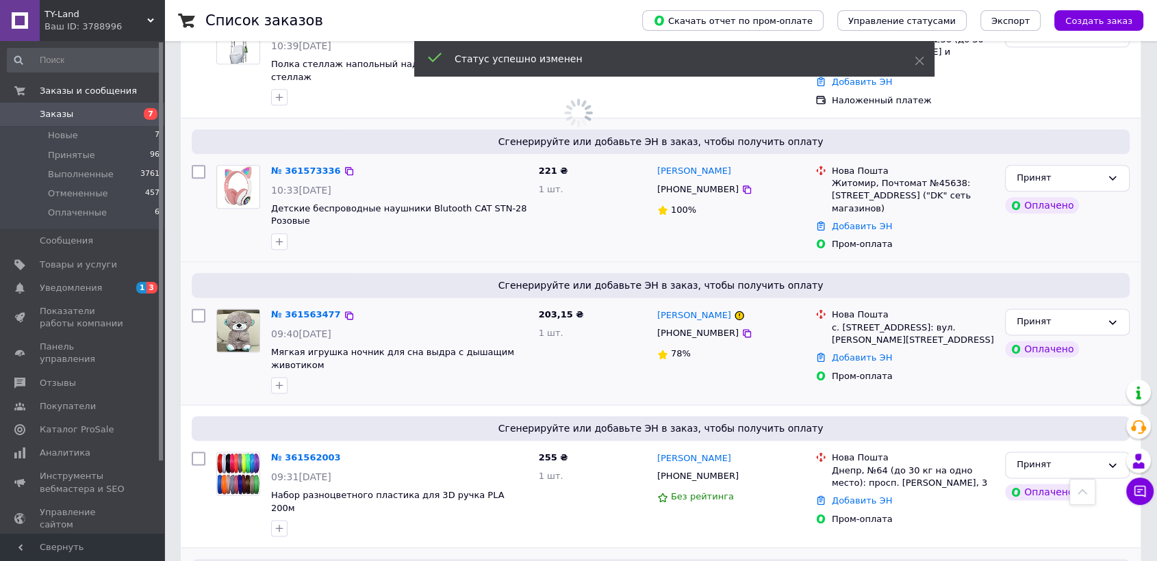
scroll to position [1673, 0]
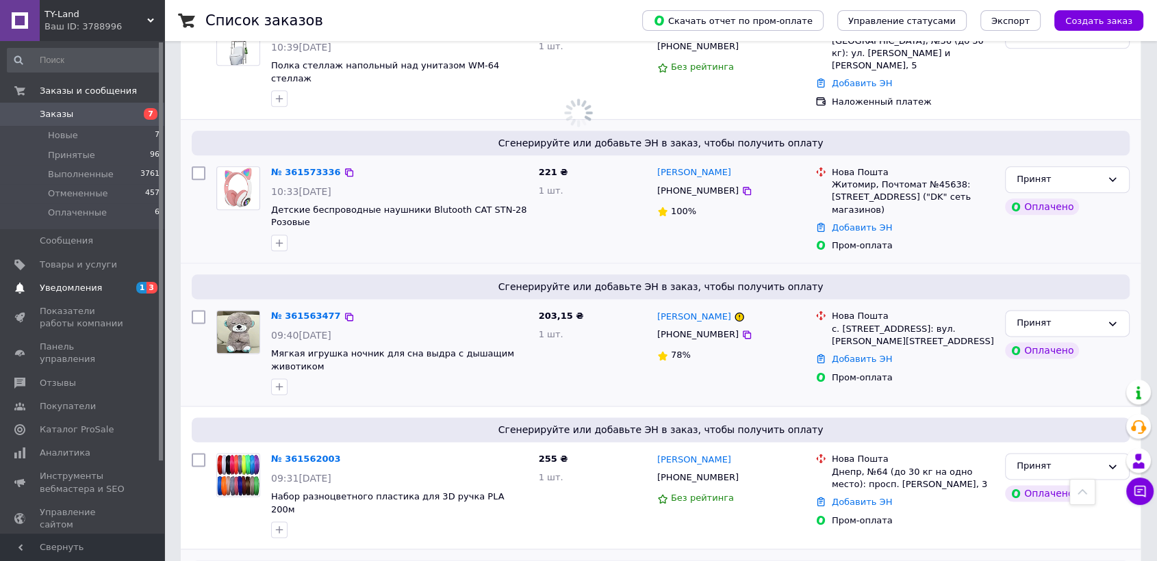
click at [115, 294] on link "Уведомления 1 3" at bounding box center [84, 288] width 168 height 23
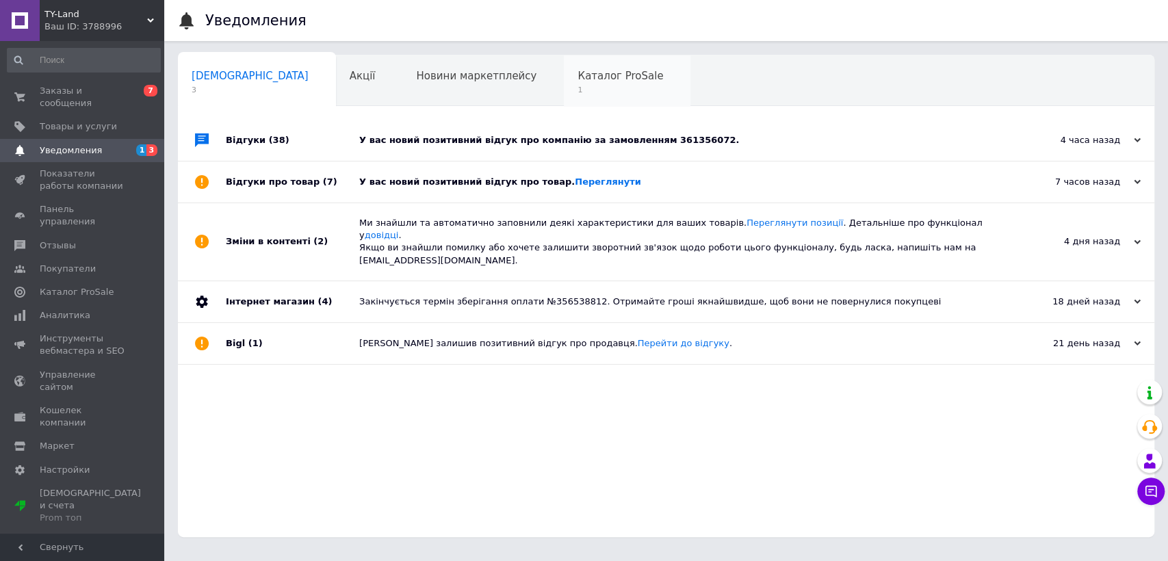
click at [578, 79] on span "Каталог ProSale" at bounding box center [621, 76] width 86 height 12
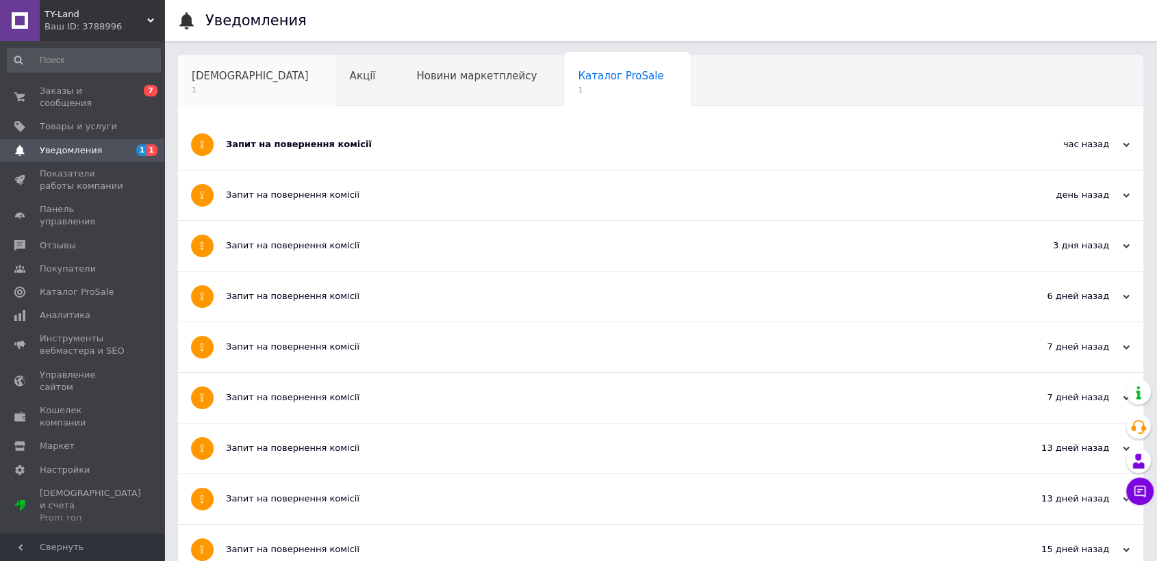
click at [241, 86] on span "1" at bounding box center [250, 90] width 117 height 10
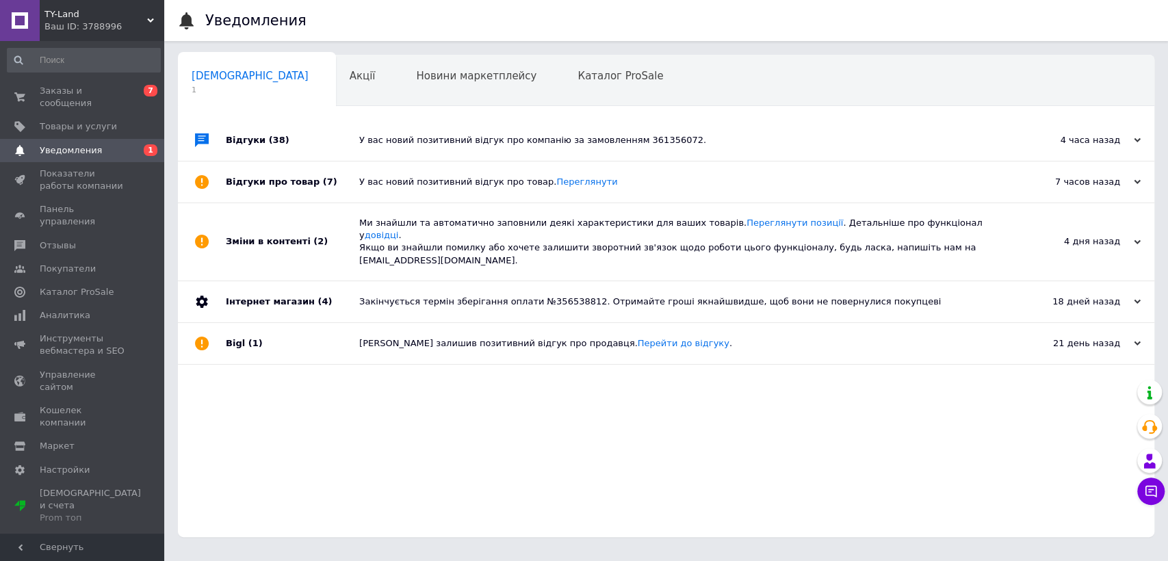
click at [420, 149] on div "У вас новий позитивний відгук про компанію за замовленням 361356072." at bounding box center [681, 140] width 645 height 41
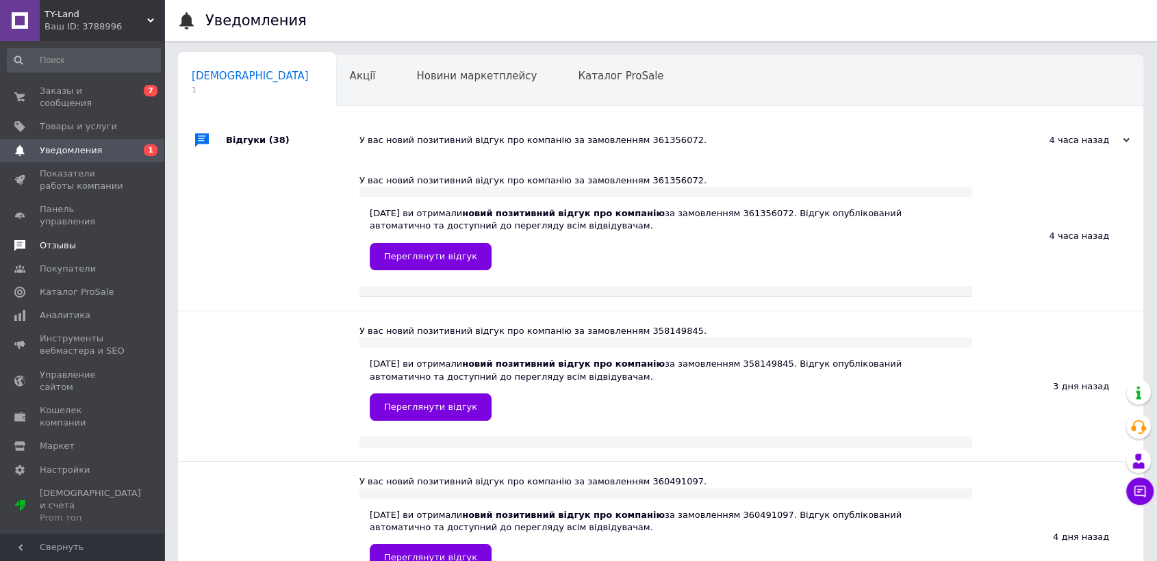
click at [81, 240] on span "Отзывы" at bounding box center [83, 246] width 87 height 12
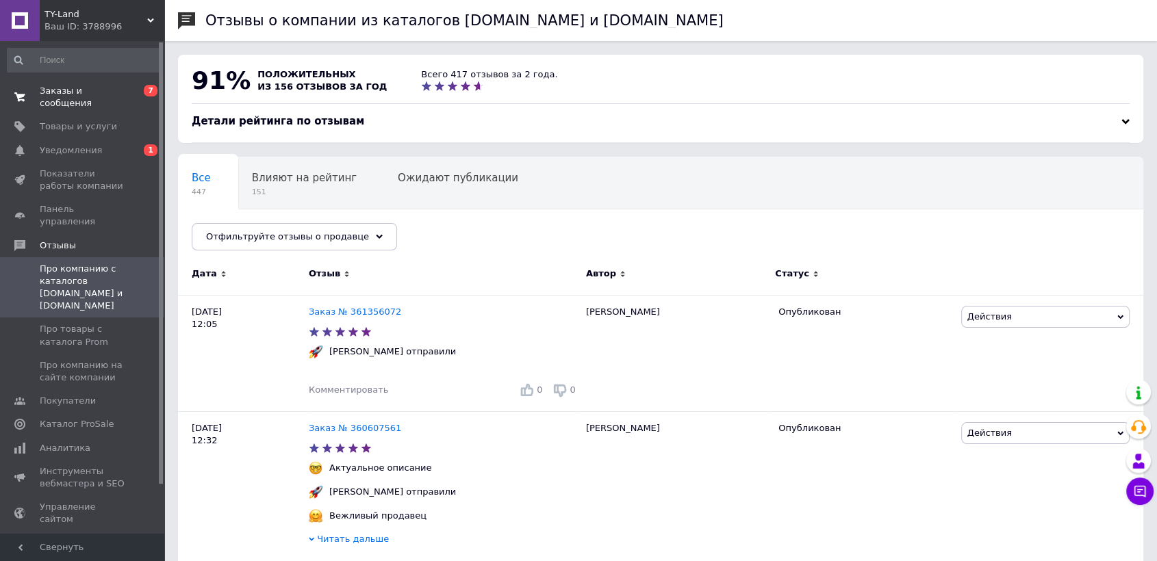
click at [125, 90] on span "Заказы и сообщения" at bounding box center [83, 97] width 87 height 25
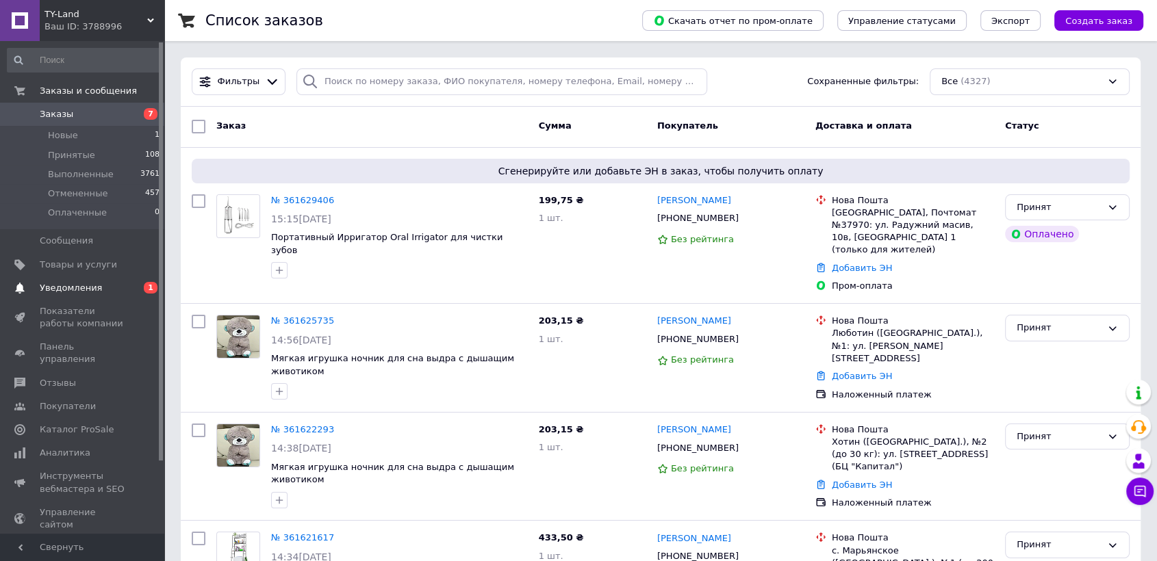
click at [123, 296] on link "Уведомления 0 1" at bounding box center [84, 288] width 168 height 23
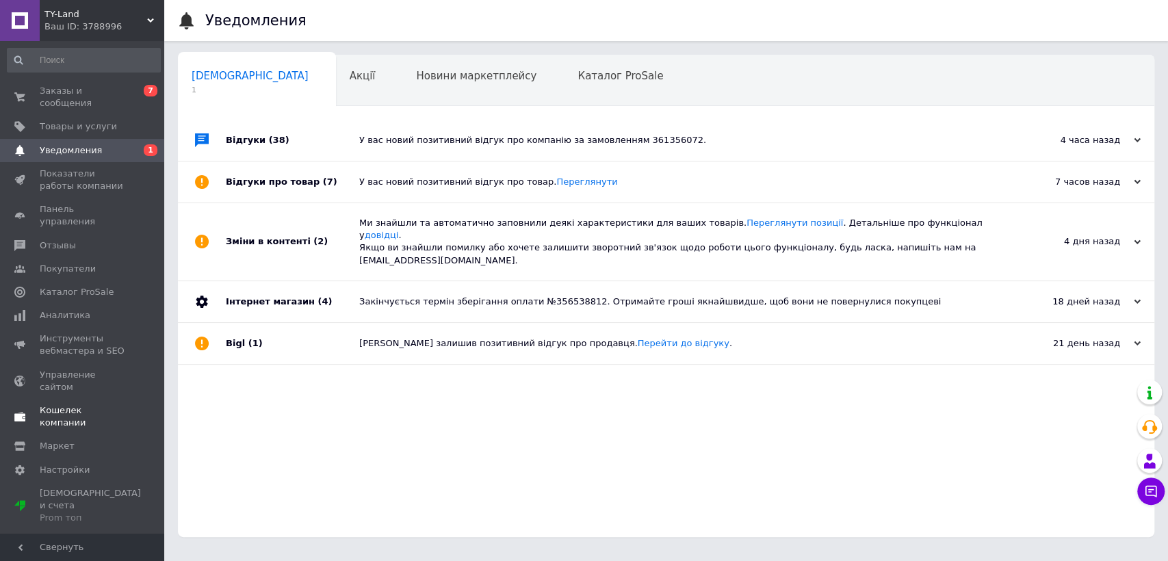
click at [98, 399] on link "Кошелек компании" at bounding box center [84, 417] width 168 height 36
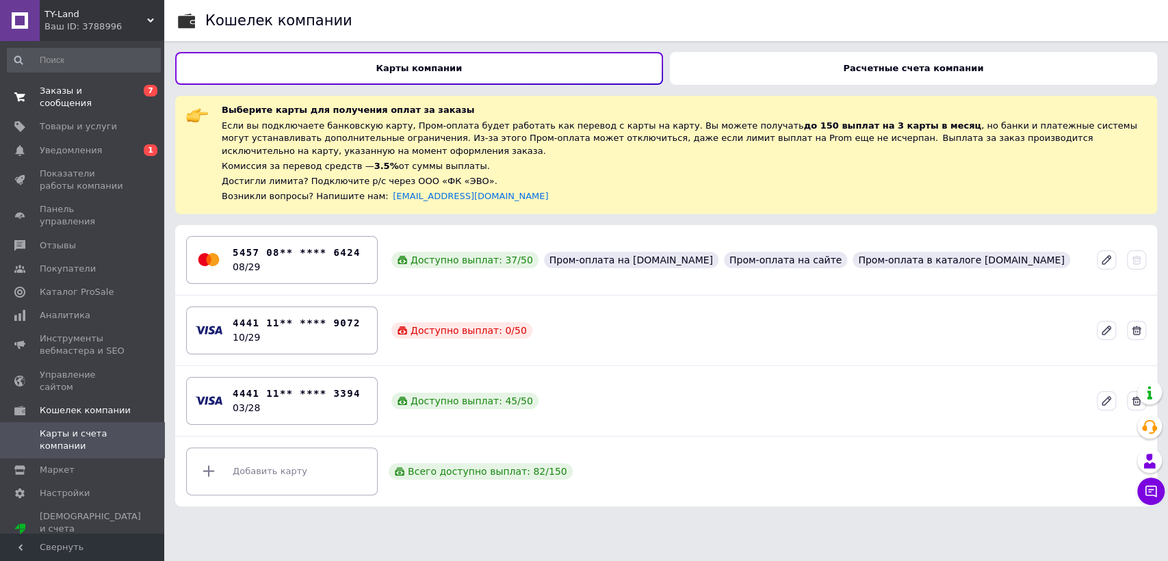
click at [81, 92] on span "Заказы и сообщения" at bounding box center [83, 97] width 87 height 25
